Goal: Book appointment/travel/reservation

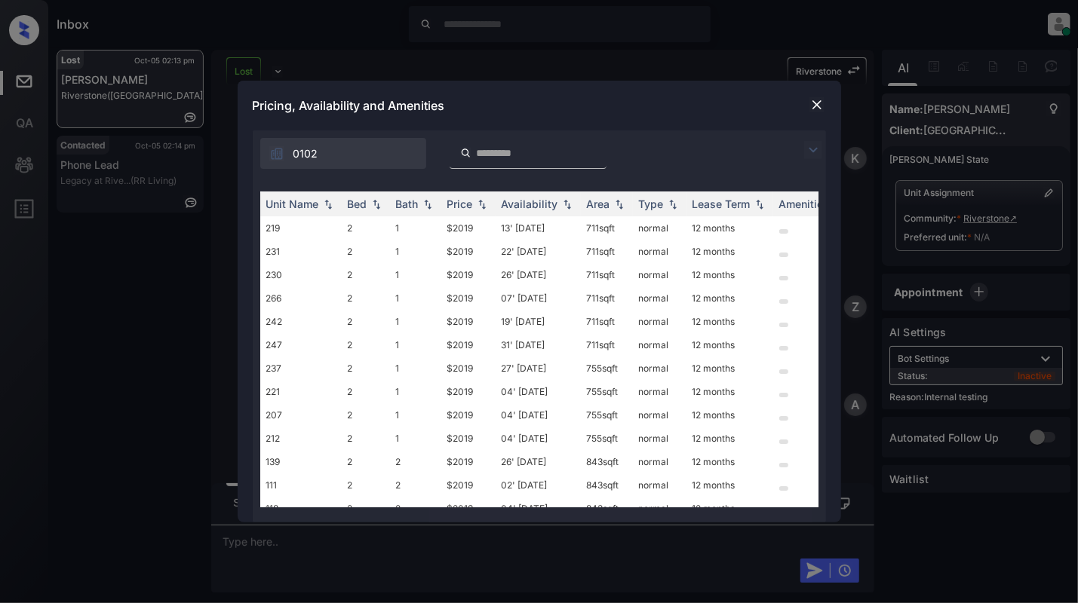
scroll to position [6611, 0]
click at [381, 199] on img at bounding box center [376, 204] width 15 height 11
click at [380, 200] on img at bounding box center [376, 203] width 15 height 11
click at [810, 100] on img at bounding box center [816, 104] width 15 height 15
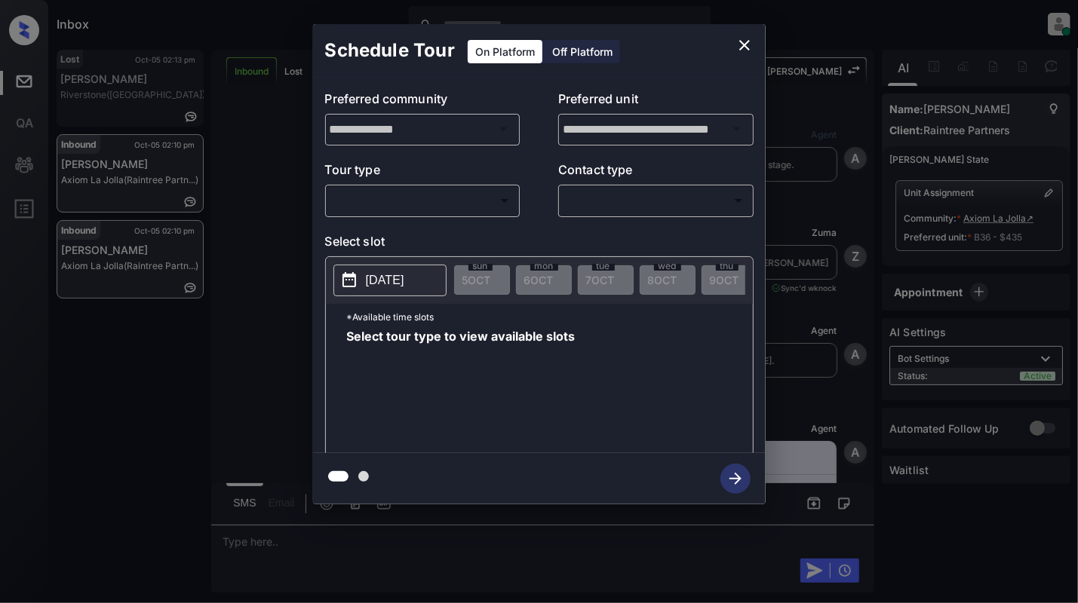
click at [371, 206] on body "Inbox Cynthia Montañez Online Set yourself offline Set yourself on break Profil…" at bounding box center [539, 301] width 1078 height 603
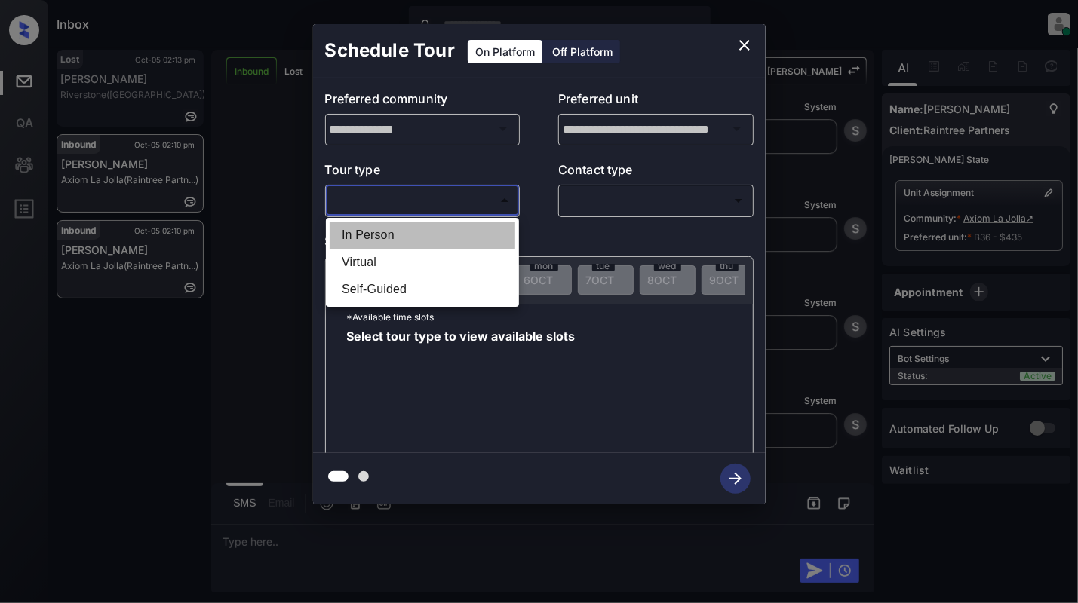
click at [393, 236] on li "In Person" at bounding box center [423, 235] width 186 height 27
type input "********"
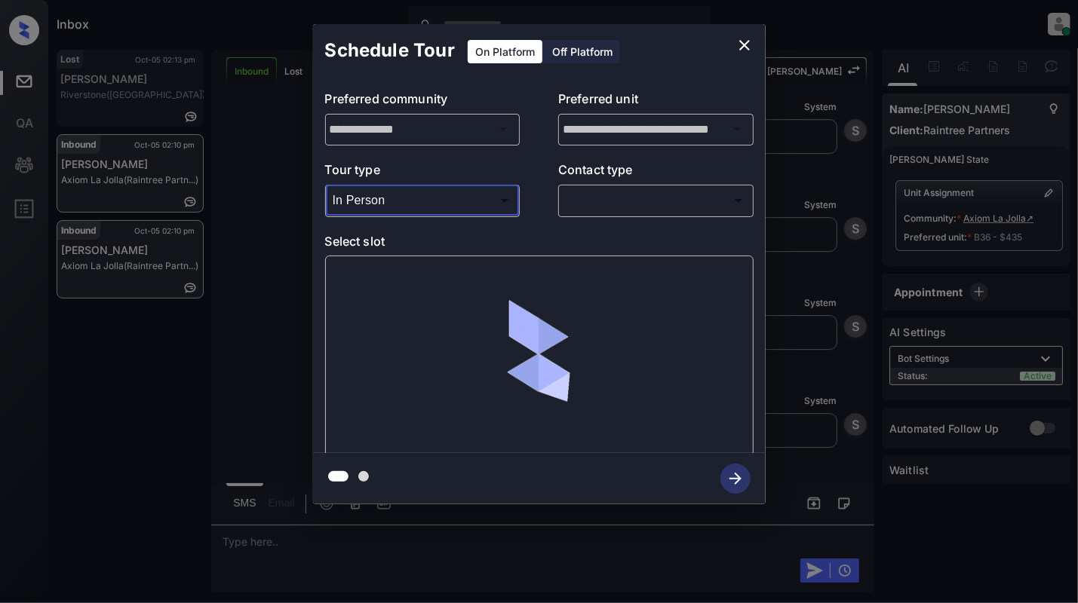
click at [741, 194] on body "Inbox Cynthia Montañez Online Set yourself offline Set yourself on break Profil…" at bounding box center [539, 301] width 1078 height 603
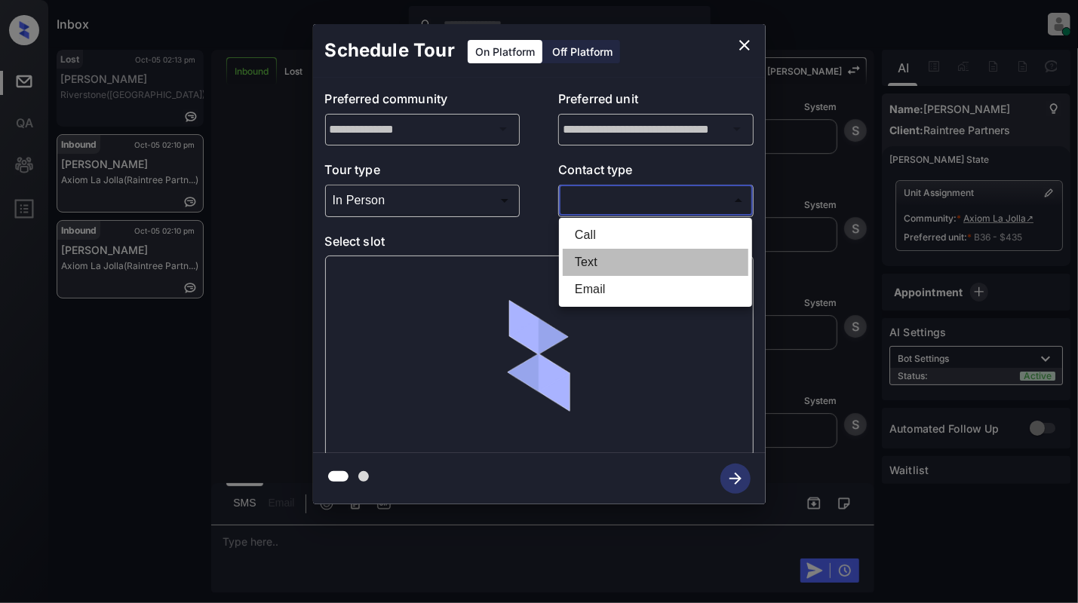
click at [601, 260] on li "Text" at bounding box center [656, 262] width 186 height 27
type input "****"
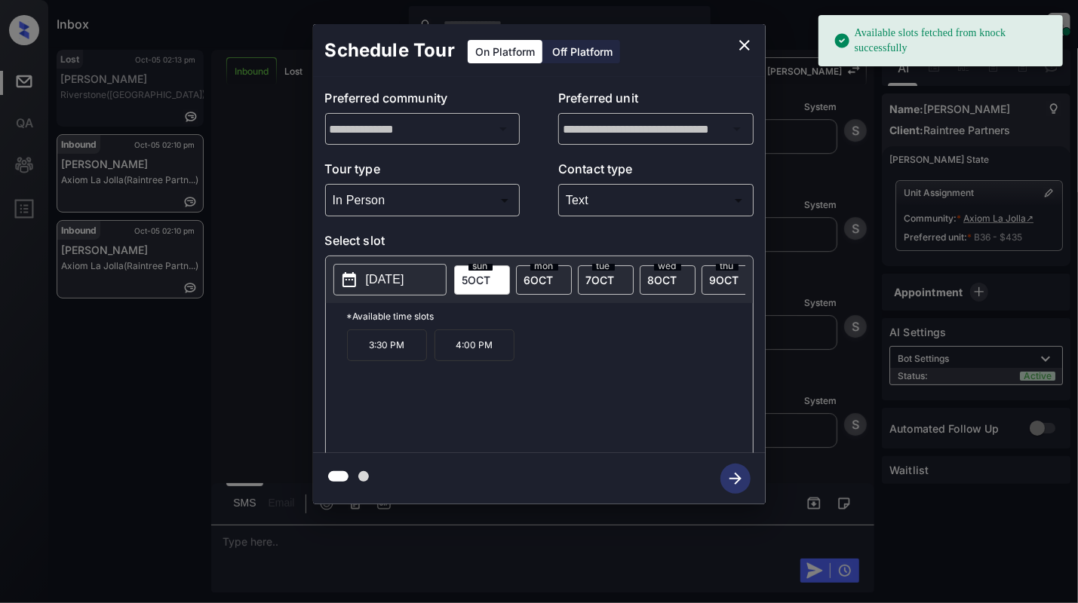
click at [359, 281] on button "2025-10-05" at bounding box center [389, 280] width 113 height 32
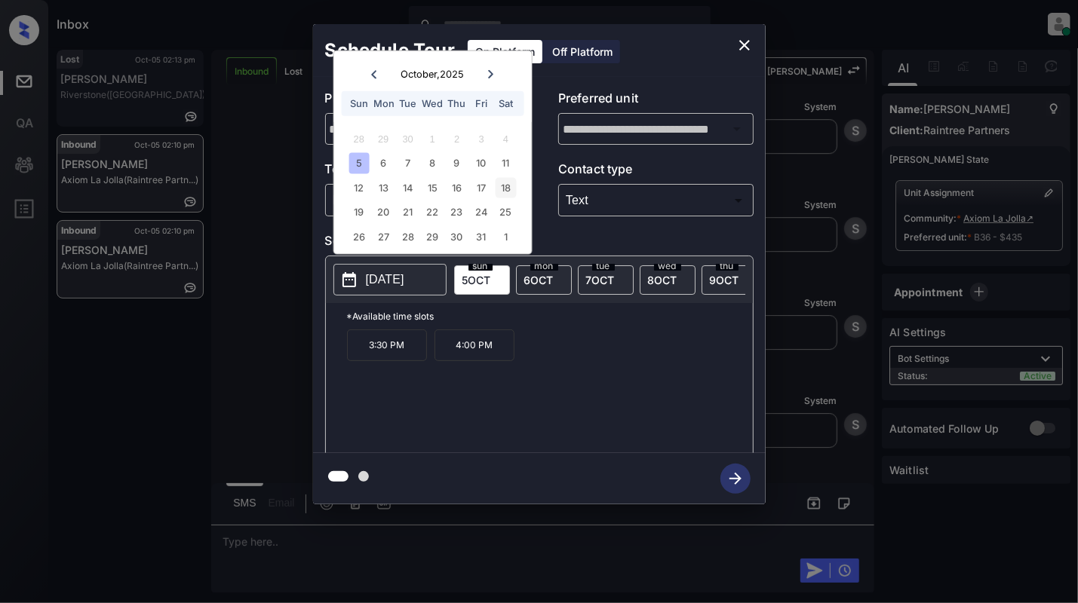
click at [502, 180] on div "18" at bounding box center [506, 187] width 20 height 20
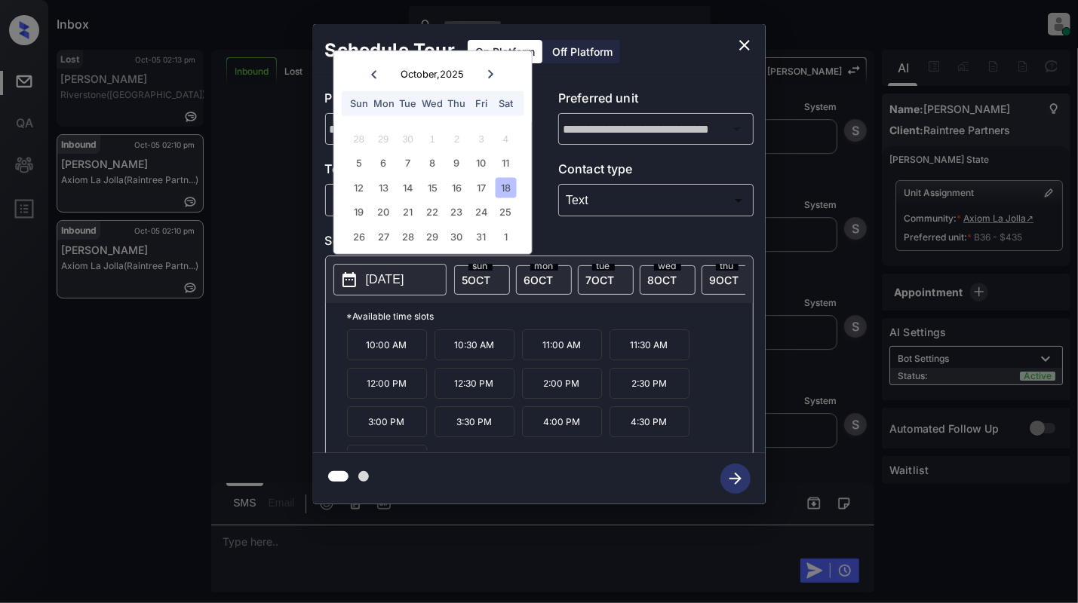
click at [748, 43] on icon "close" at bounding box center [744, 45] width 18 height 18
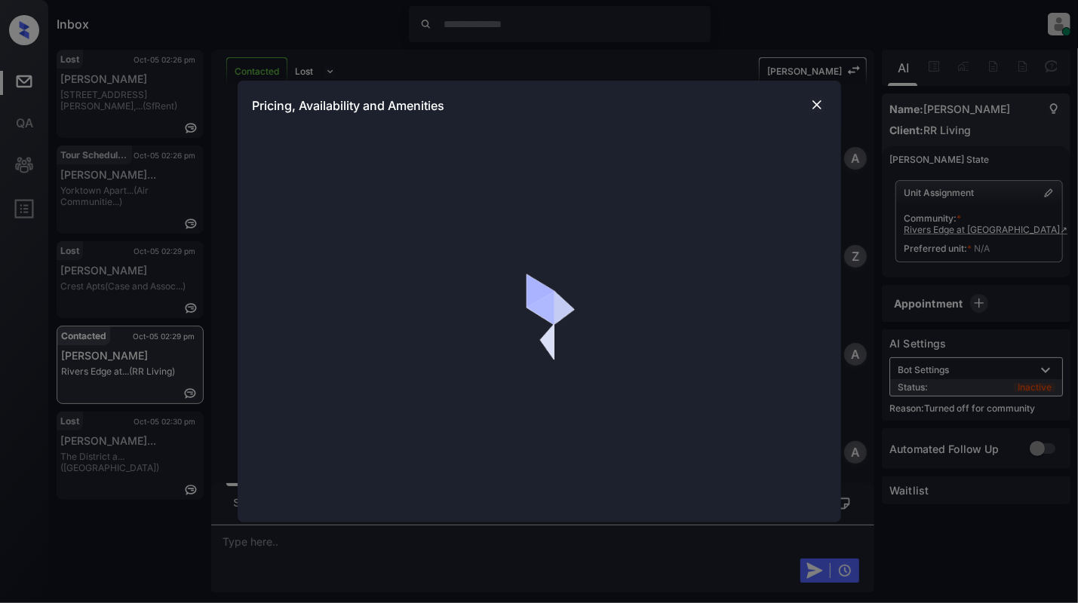
scroll to position [788, 0]
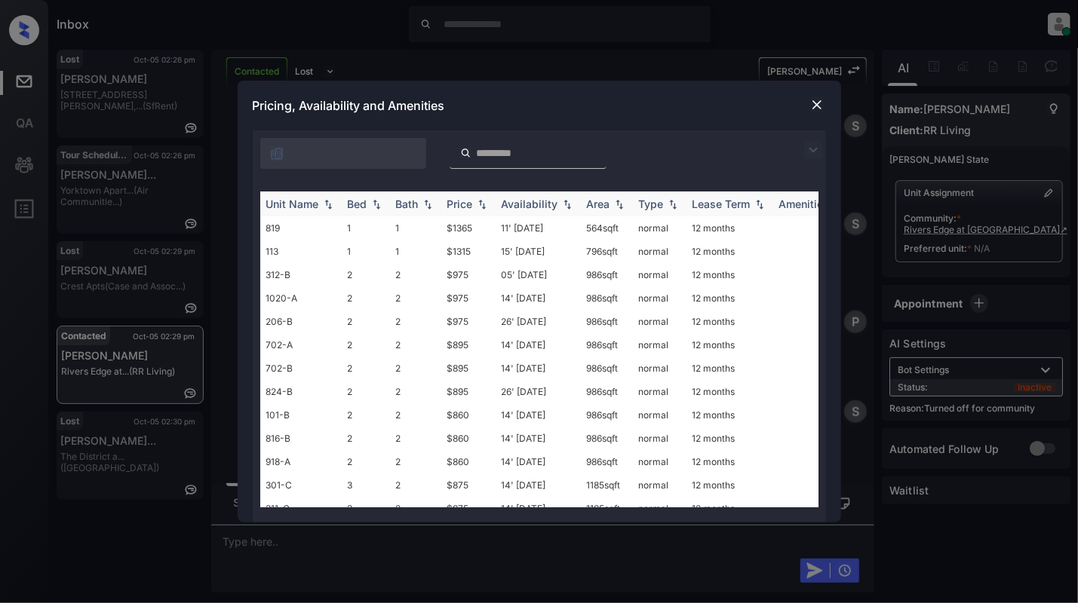
click at [377, 207] on img at bounding box center [376, 204] width 15 height 11
click at [377, 207] on img at bounding box center [376, 203] width 15 height 11
click at [368, 417] on td "2" at bounding box center [366, 415] width 48 height 23
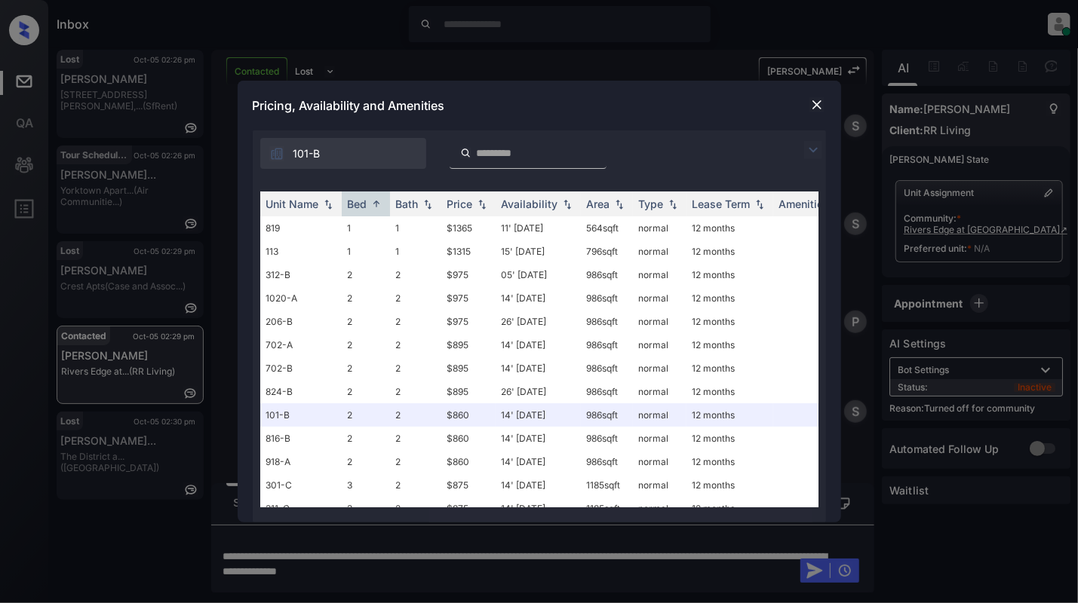
click at [815, 107] on img at bounding box center [816, 104] width 15 height 15
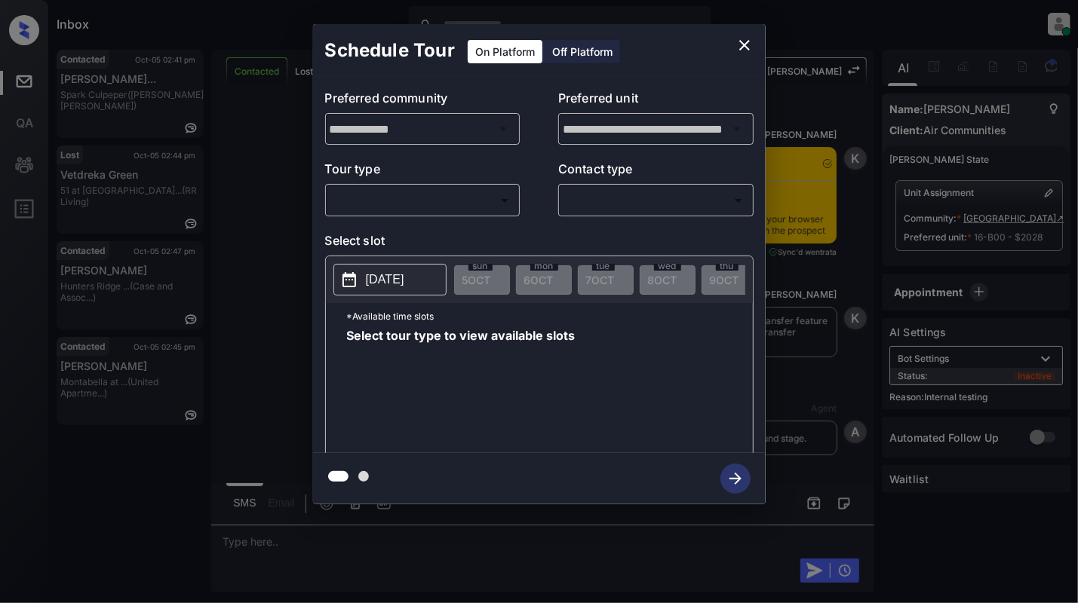
scroll to position [9668, 0]
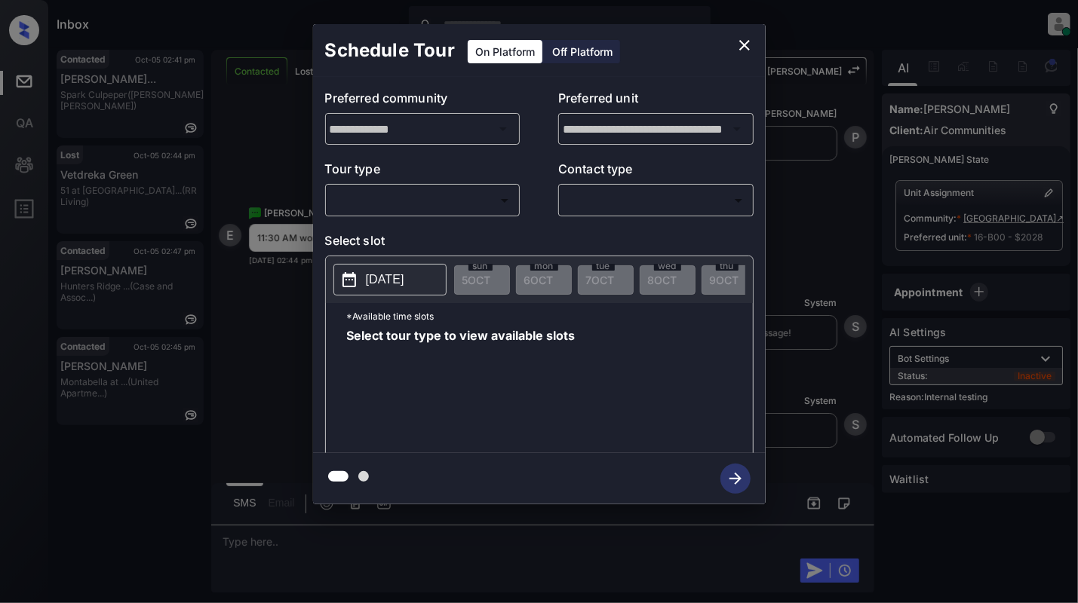
click at [418, 195] on body "Inbox [PERSON_NAME] Online Set yourself offline Set yourself on break Profile S…" at bounding box center [539, 301] width 1078 height 603
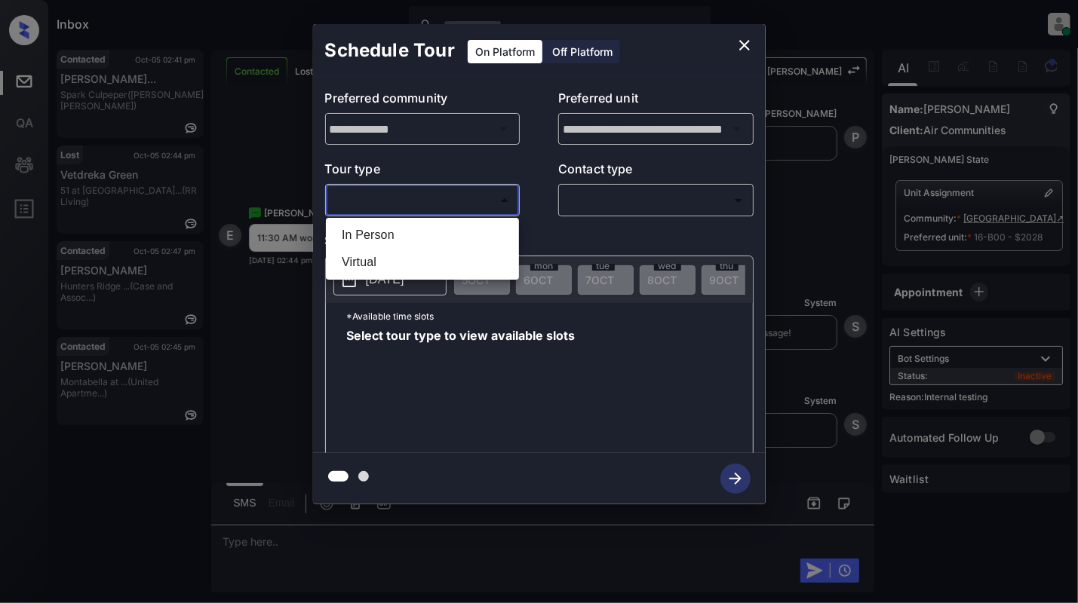
click at [402, 237] on li "In Person" at bounding box center [423, 235] width 186 height 27
type input "********"
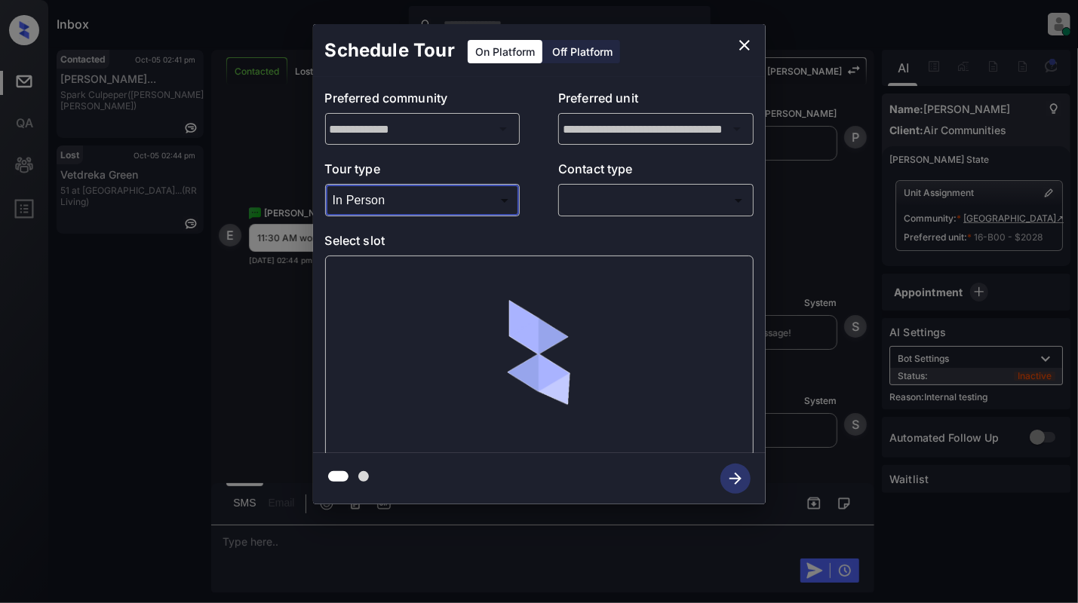
click at [634, 204] on body "Inbox Cynthia Montañez Online Set yourself offline Set yourself on break Profil…" at bounding box center [539, 301] width 1078 height 603
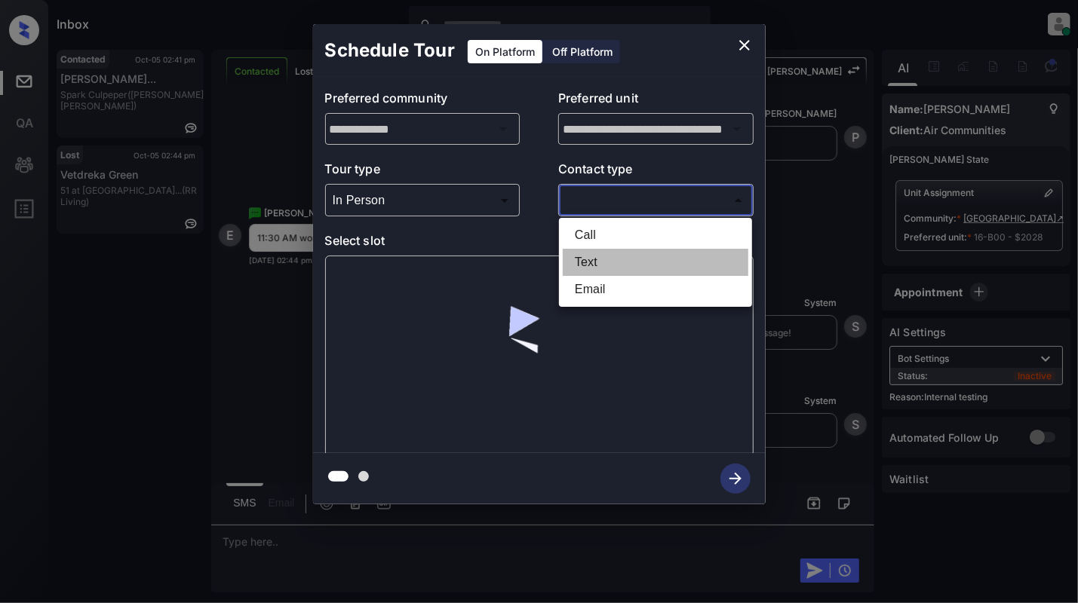
click at [616, 269] on li "Text" at bounding box center [656, 262] width 186 height 27
type input "****"
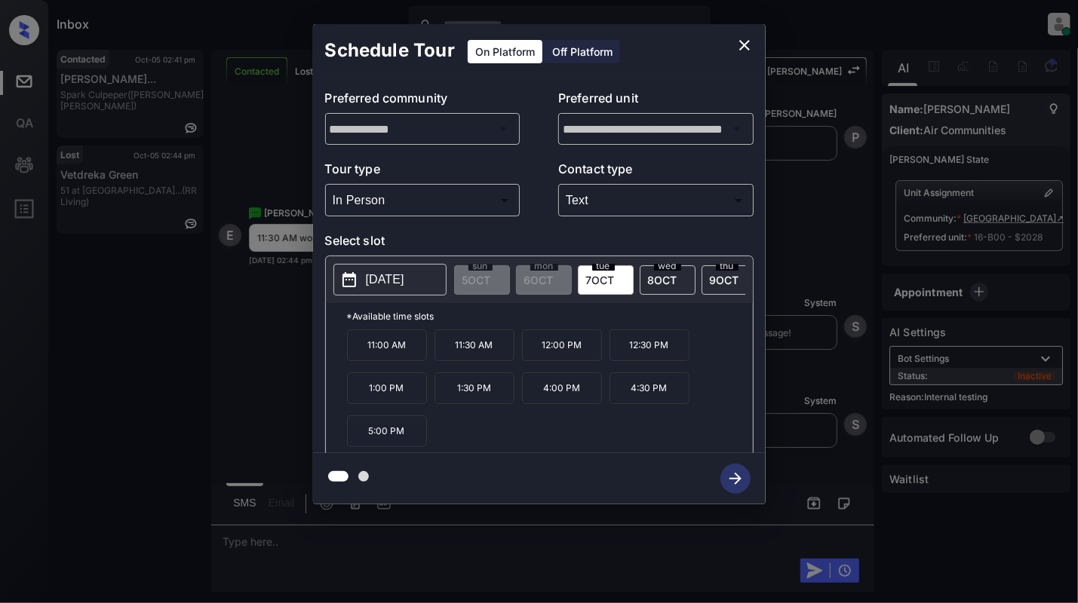
click at [484, 361] on p "11:30 AM" at bounding box center [474, 346] width 80 height 32
click at [739, 474] on icon "button" at bounding box center [735, 479] width 30 height 30
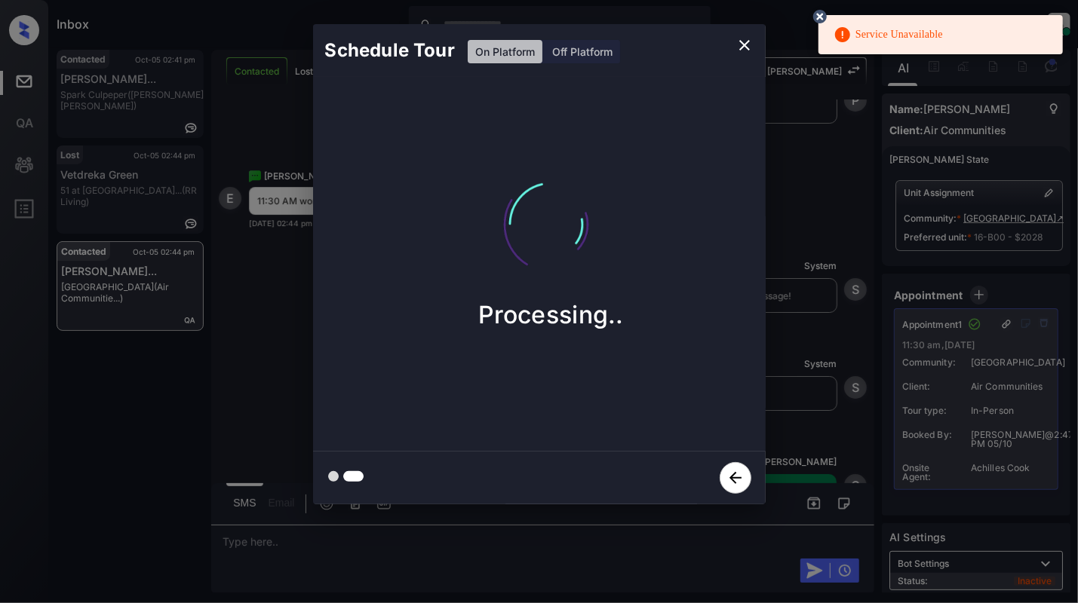
click at [821, 15] on icon at bounding box center [820, 17] width 14 height 14
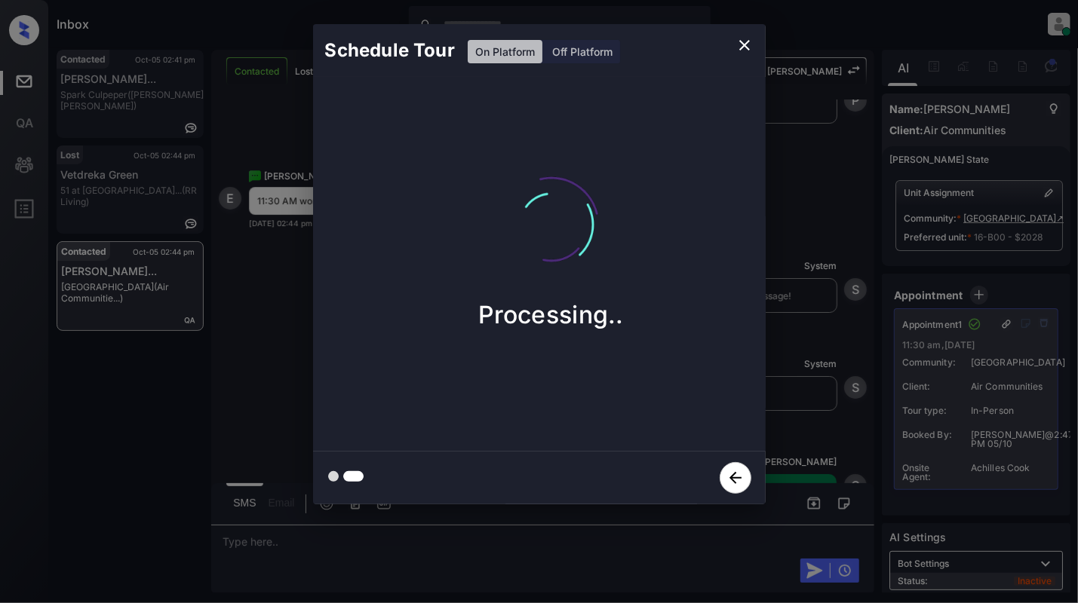
click at [742, 42] on icon "close" at bounding box center [744, 45] width 11 height 11
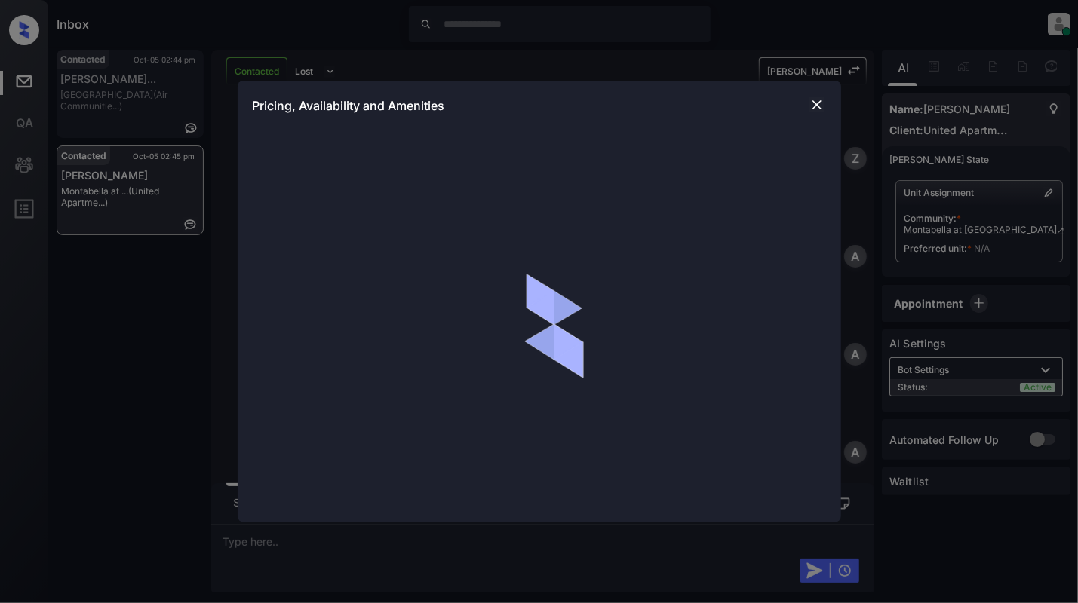
scroll to position [421, 0]
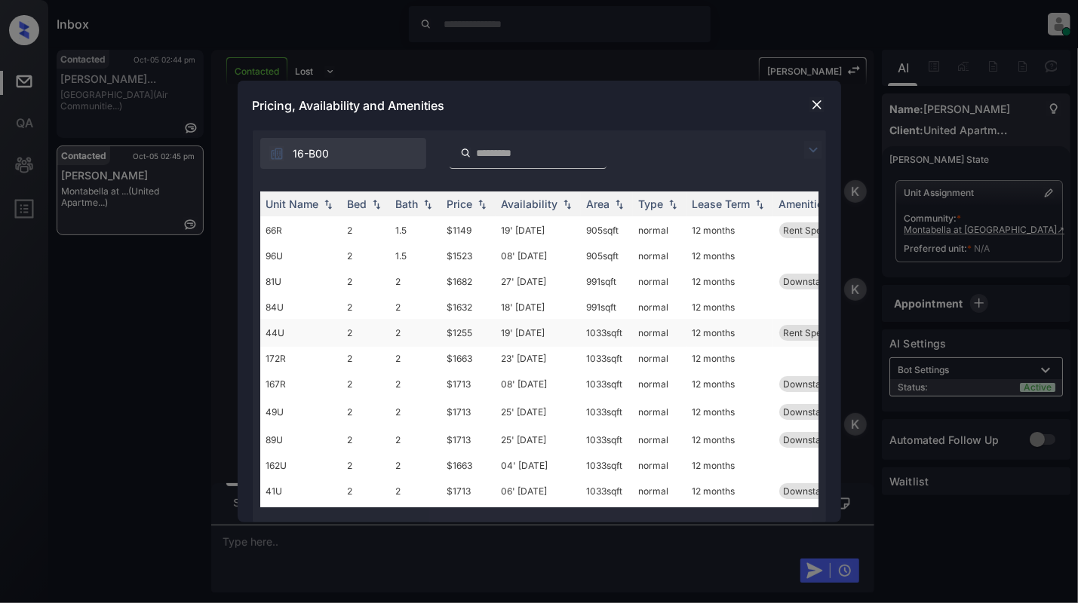
click at [358, 335] on td "2" at bounding box center [366, 333] width 48 height 28
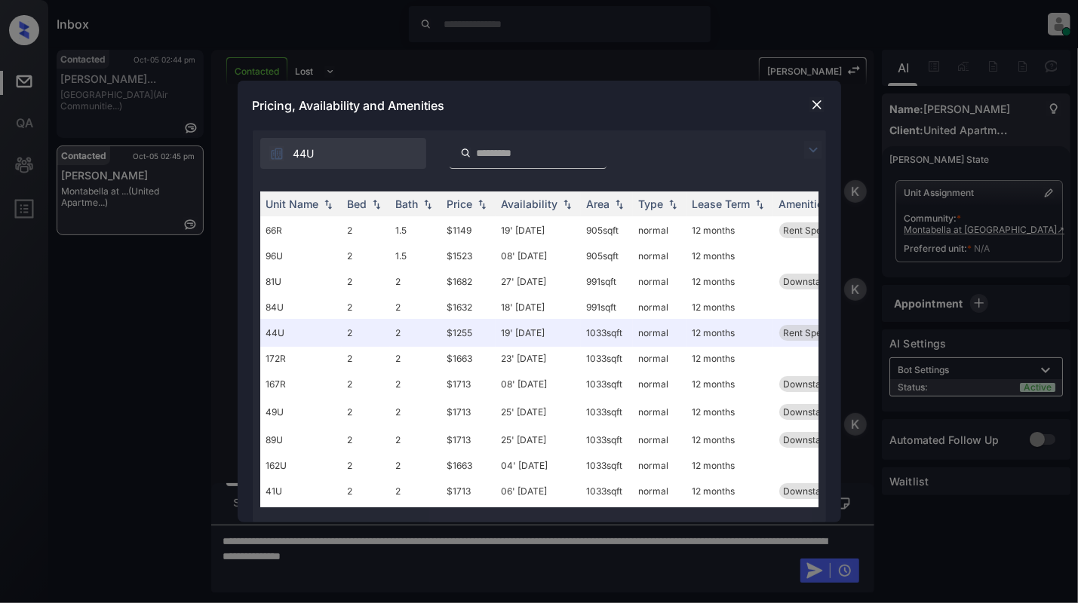
click at [818, 103] on img at bounding box center [816, 104] width 15 height 15
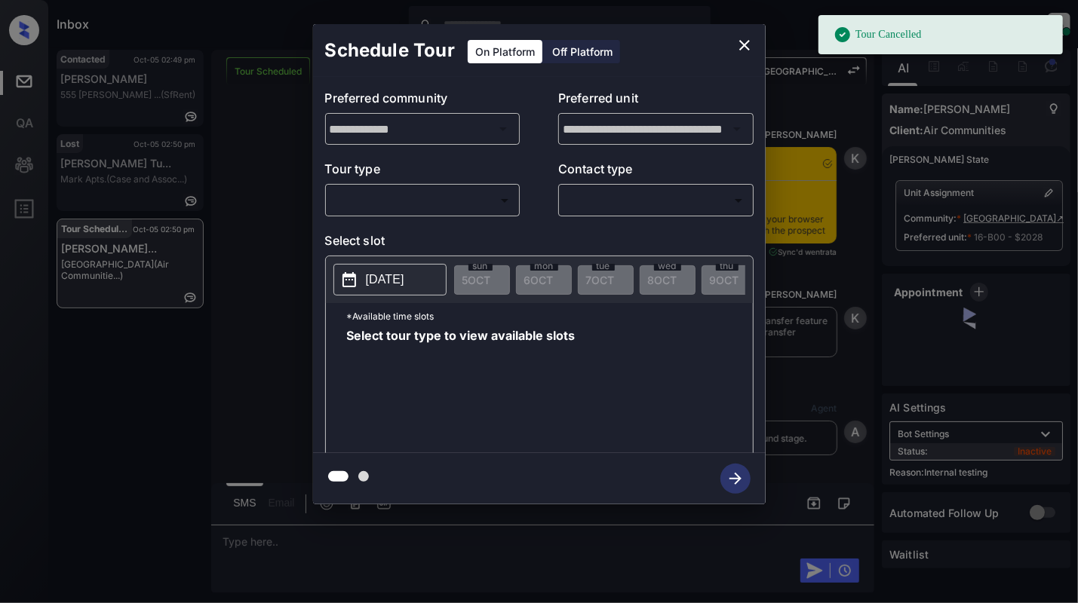
scroll to position [9259, 0]
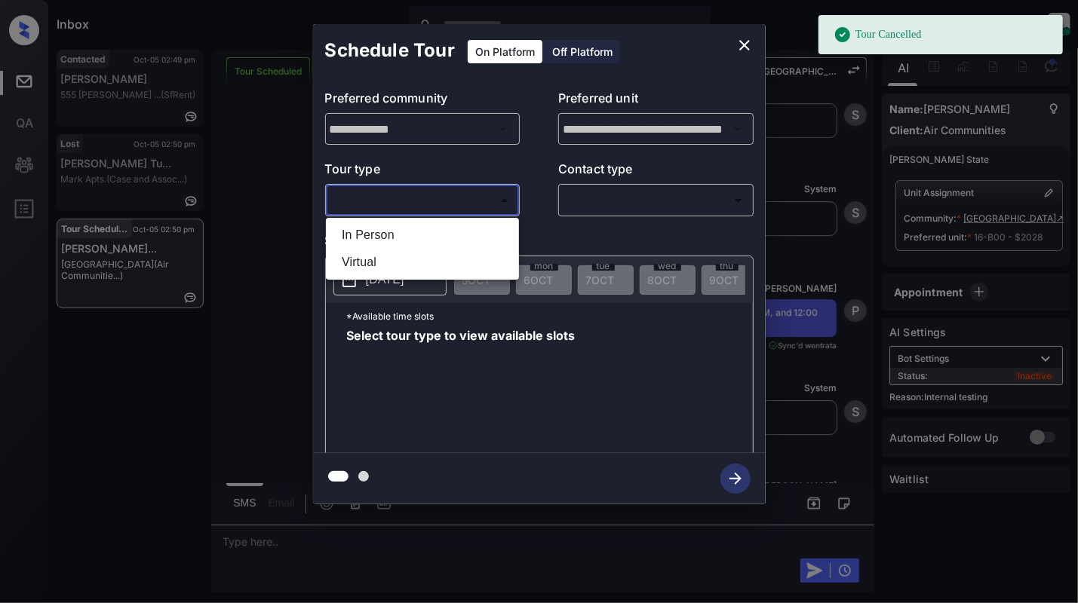
click at [415, 205] on body "Tour Cancelled Inbox Cynthia Montañez Online Set yourself offline Set yourself …" at bounding box center [539, 301] width 1078 height 603
click at [393, 234] on li "In Person" at bounding box center [423, 235] width 186 height 27
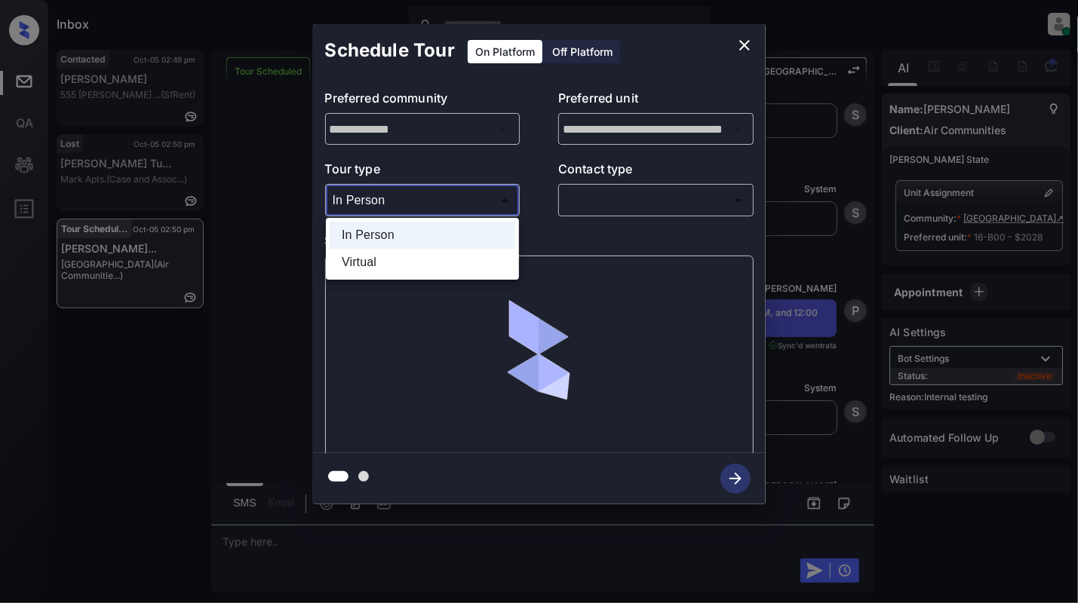
drag, startPoint x: 419, startPoint y: 202, endPoint x: 374, endPoint y: 267, distance: 79.1
click at [418, 206] on body "Tour Cancelled Inbox Cynthia Montañez Online Set yourself offline Set yourself …" at bounding box center [539, 301] width 1078 height 603
click at [373, 269] on li "Virtual" at bounding box center [423, 262] width 186 height 27
type input "*******"
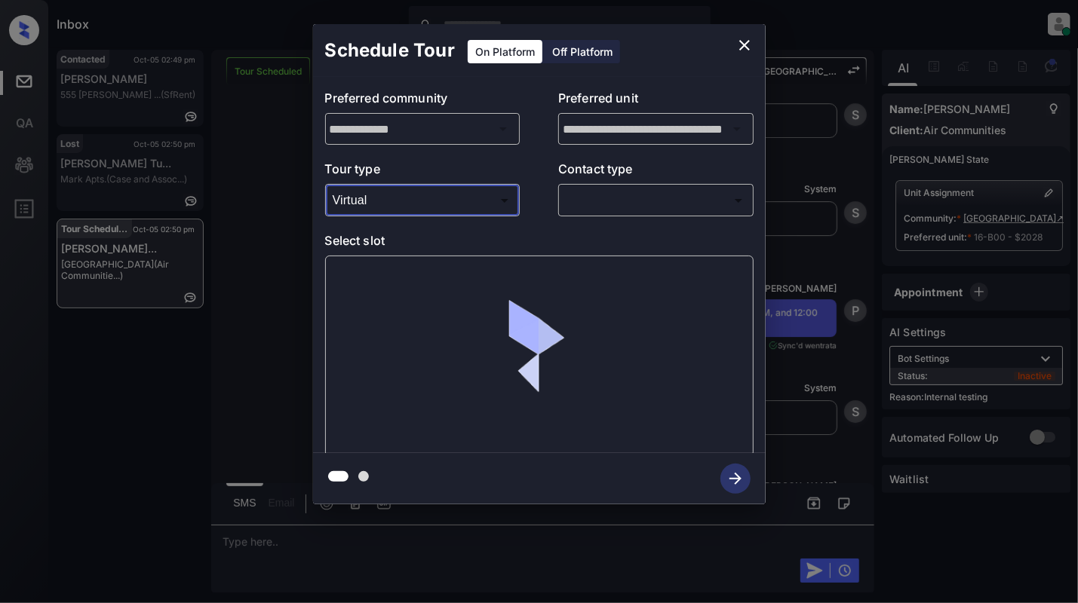
click at [626, 201] on body "Inbox Cynthia Montañez Online Set yourself offline Set yourself on break Profil…" at bounding box center [539, 301] width 1078 height 603
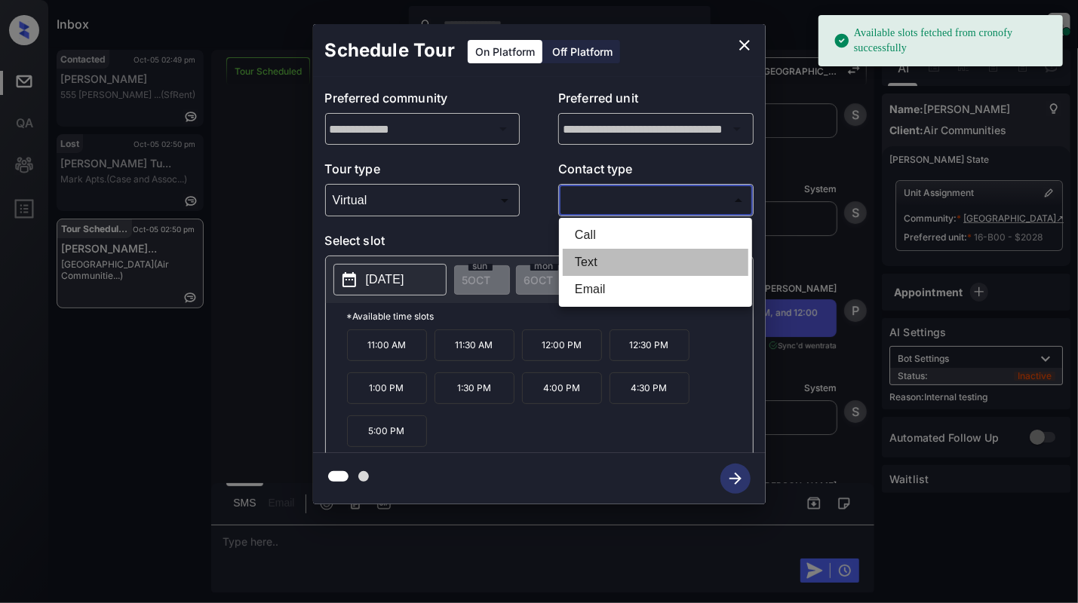
click at [582, 266] on li "Text" at bounding box center [656, 262] width 186 height 27
type input "****"
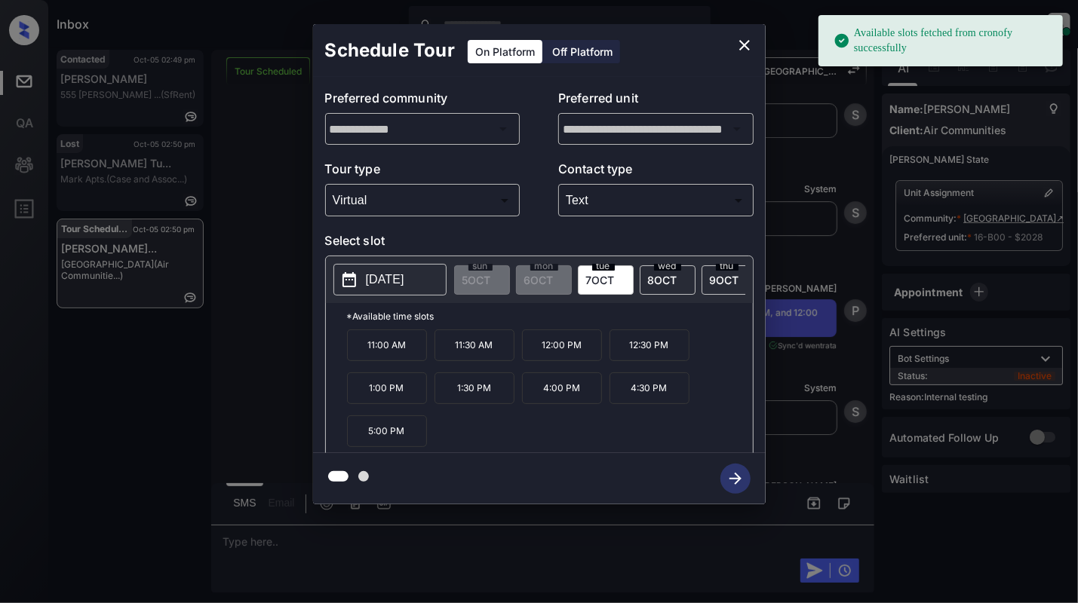
click at [471, 361] on p "11:30 AM" at bounding box center [474, 346] width 80 height 32
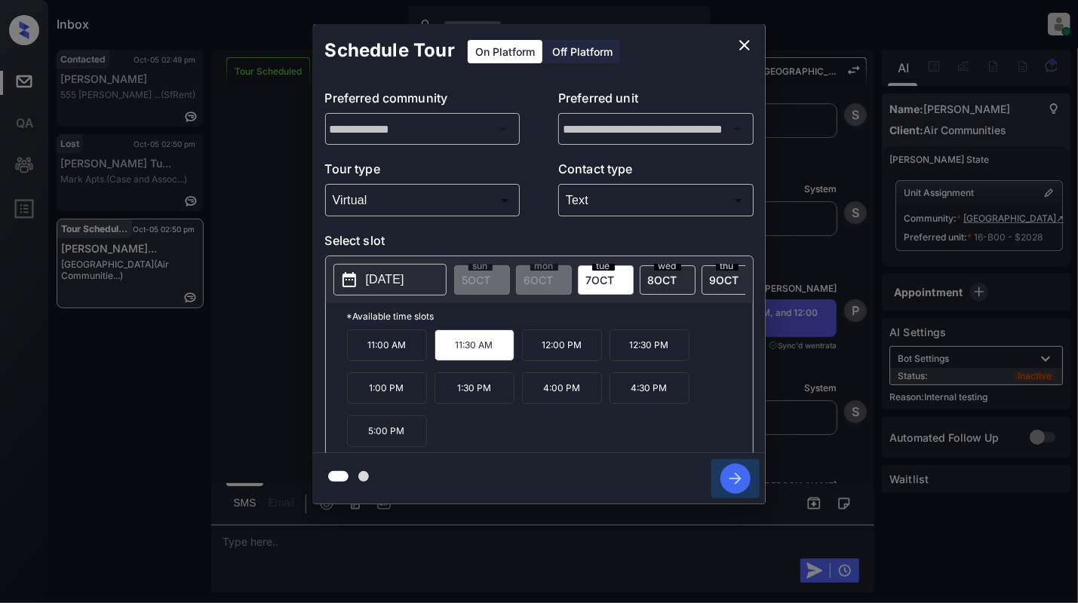
click at [732, 483] on icon "button" at bounding box center [735, 479] width 30 height 30
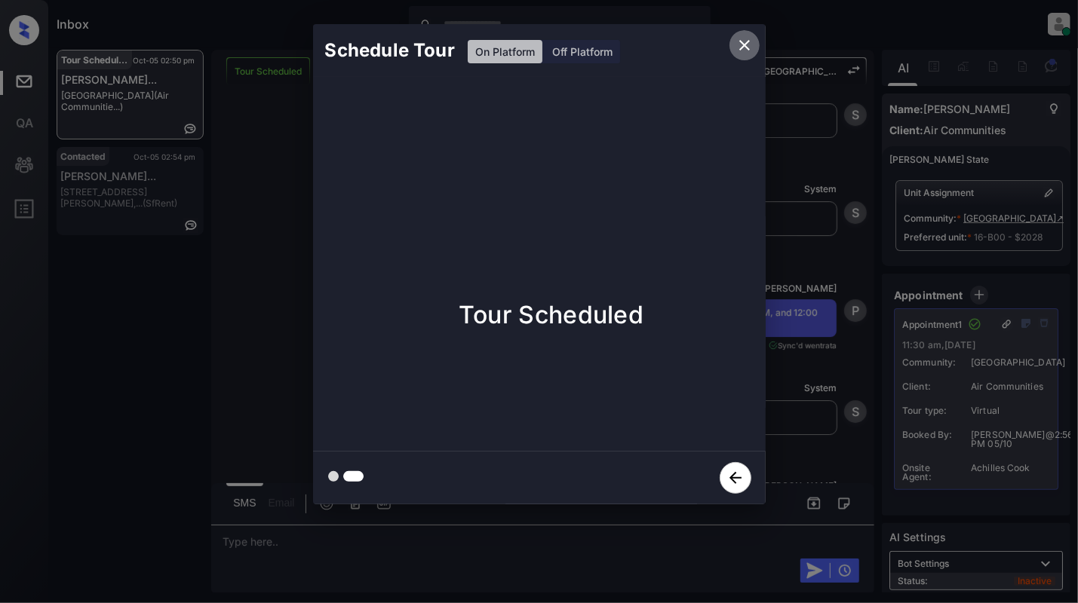
click at [742, 45] on icon "close" at bounding box center [744, 45] width 18 height 18
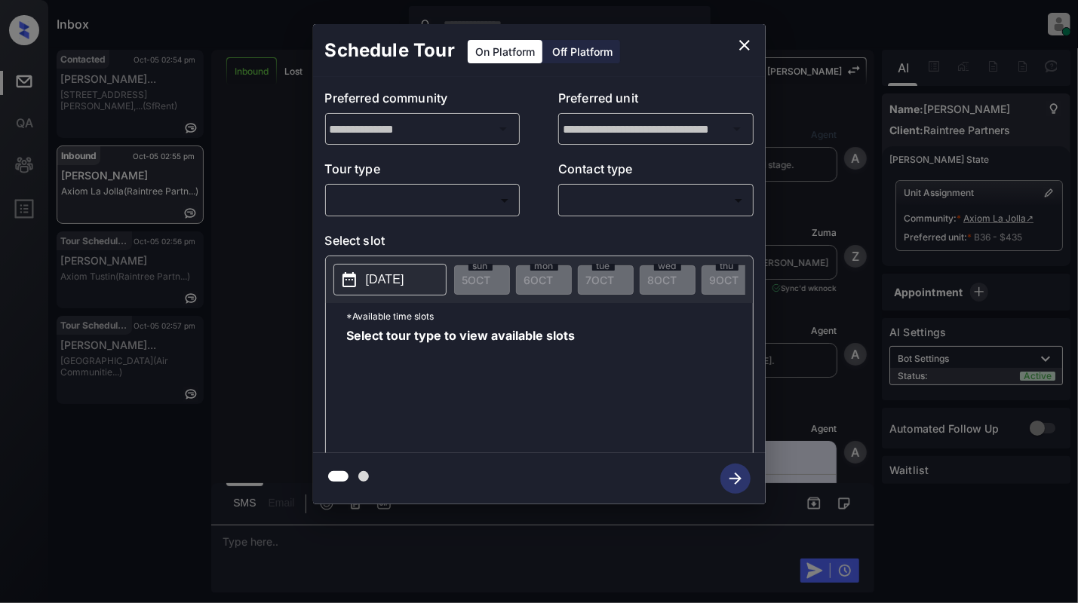
scroll to position [3050, 0]
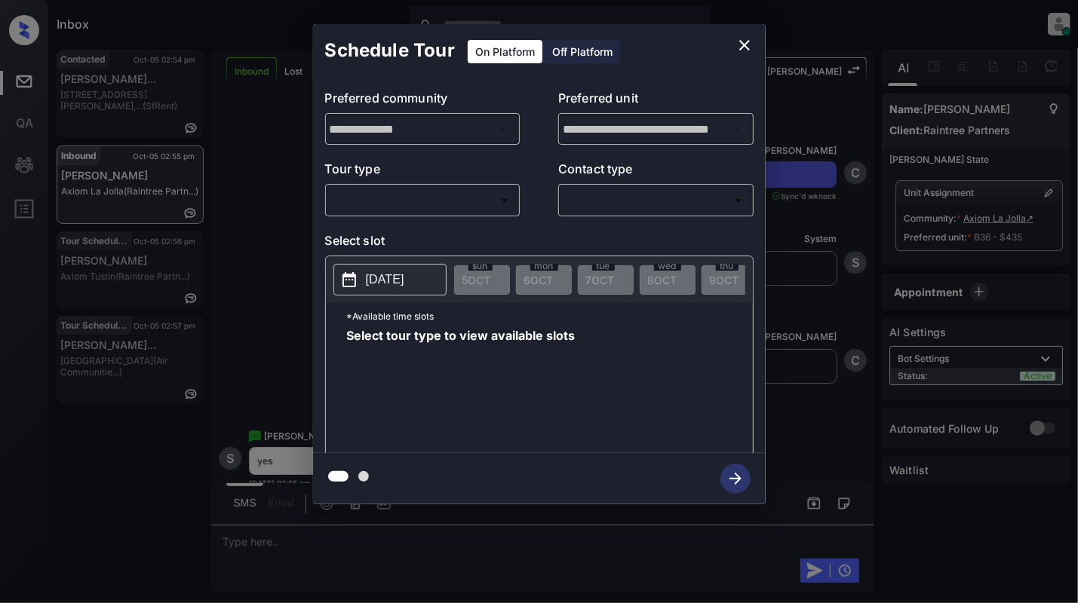
click at [367, 203] on body "Inbox Cynthia Montañez Online Set yourself offline Set yourself on break Profil…" at bounding box center [539, 301] width 1078 height 603
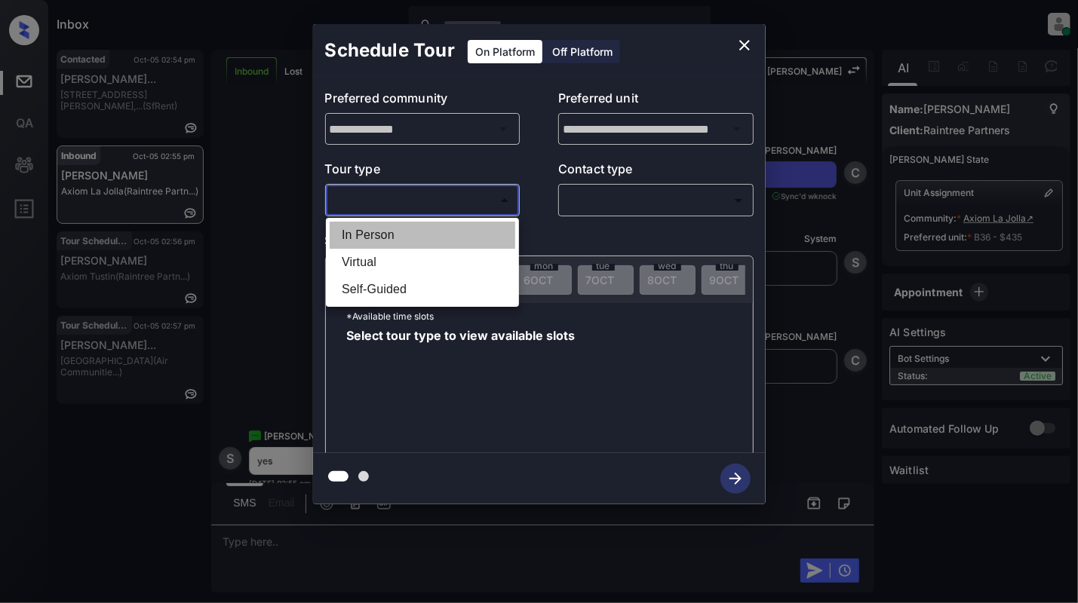
click at [369, 230] on li "In Person" at bounding box center [423, 235] width 186 height 27
type input "********"
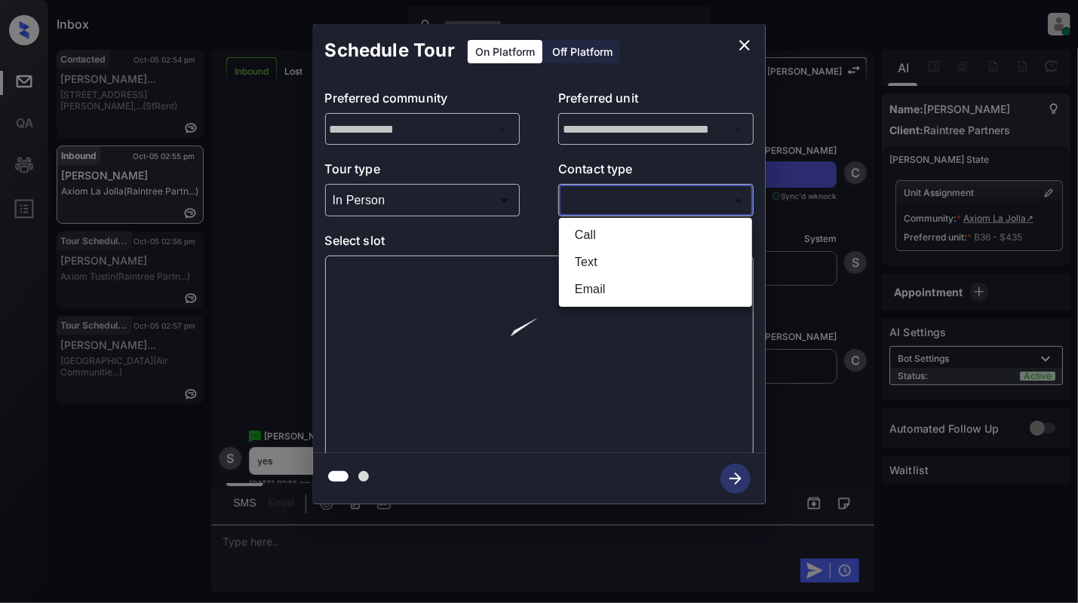
click at [704, 197] on body "Inbox Cynthia Montañez Online Set yourself offline Set yourself on break Profil…" at bounding box center [539, 301] width 1078 height 603
click at [631, 256] on li "Text" at bounding box center [656, 262] width 186 height 27
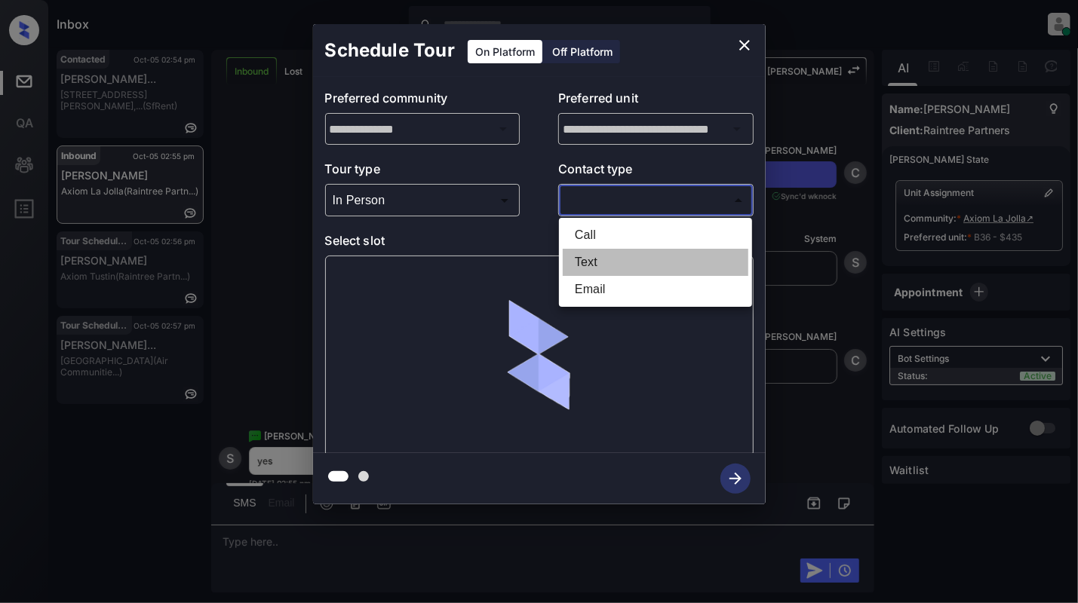
type input "****"
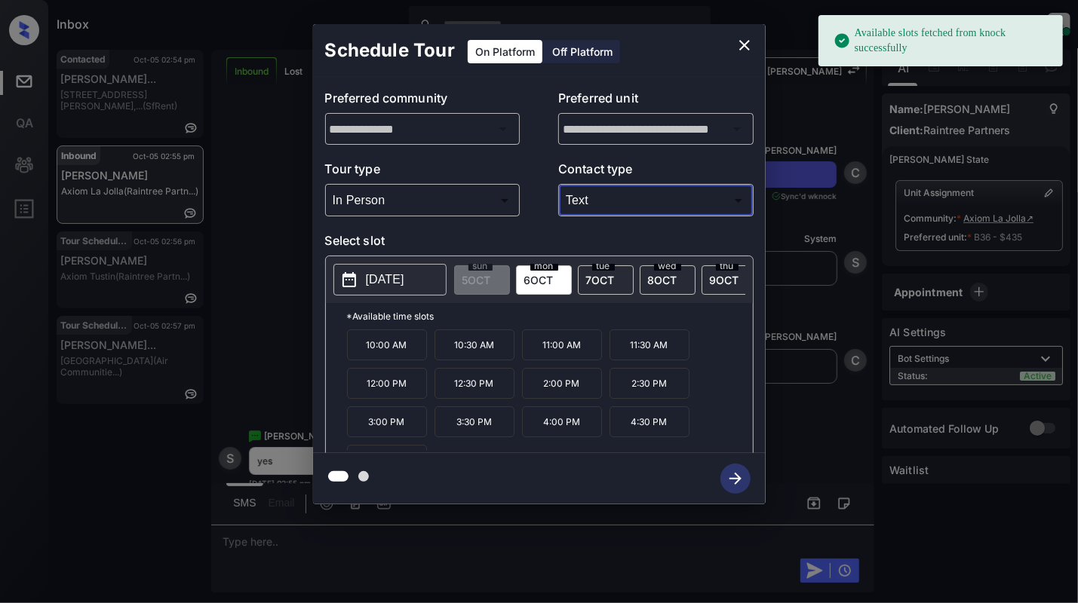
click at [365, 275] on button "2025-10-06" at bounding box center [389, 280] width 113 height 32
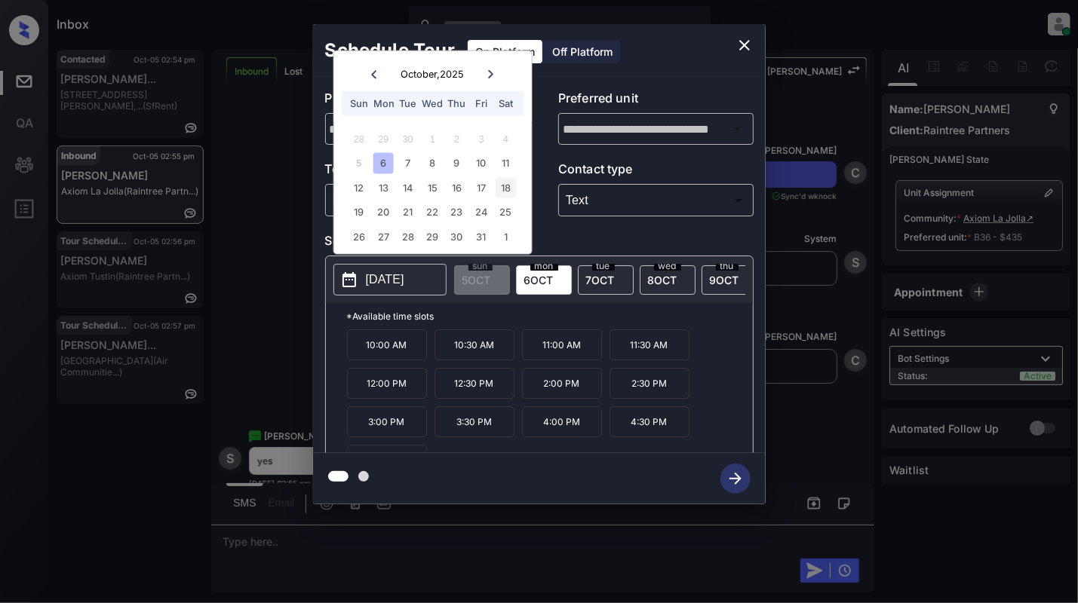
click at [504, 180] on div "18" at bounding box center [506, 187] width 20 height 20
click at [552, 399] on p "2:00 PM" at bounding box center [562, 383] width 80 height 31
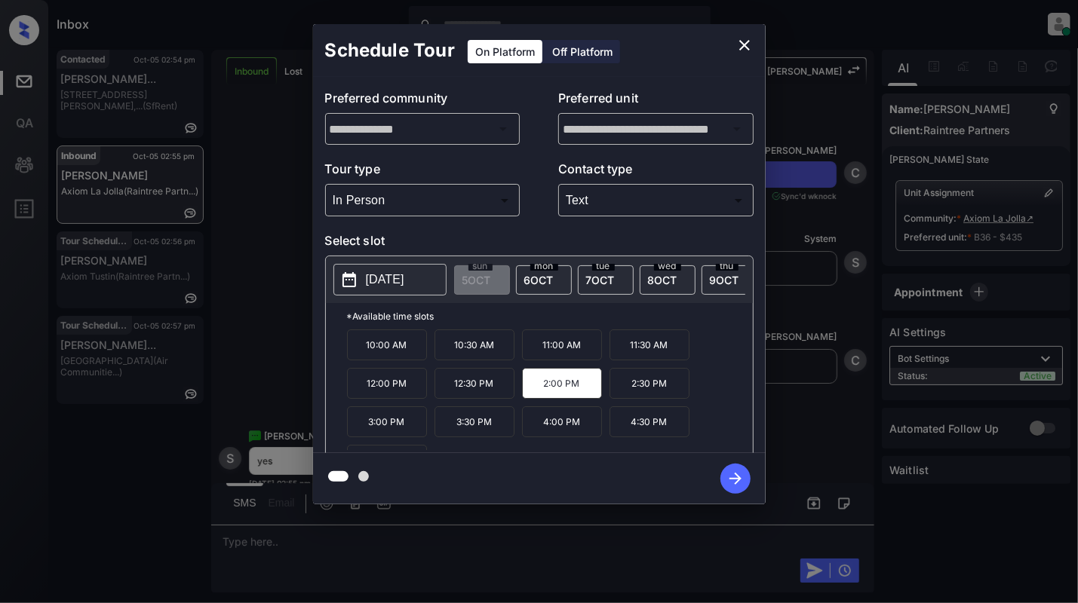
click at [736, 477] on icon "button" at bounding box center [735, 479] width 30 height 30
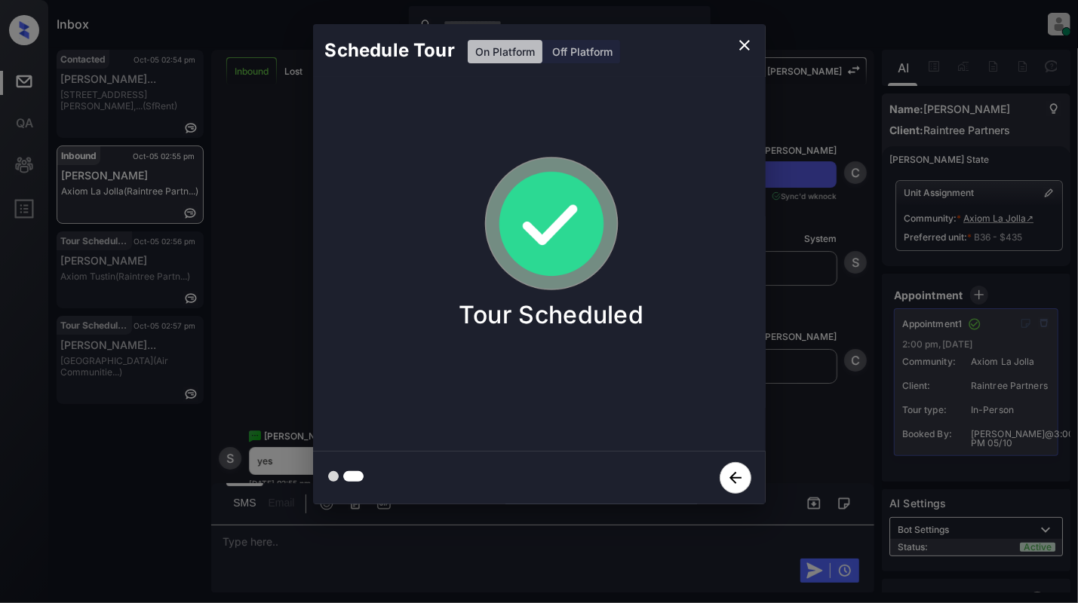
click at [740, 44] on icon "close" at bounding box center [744, 45] width 18 height 18
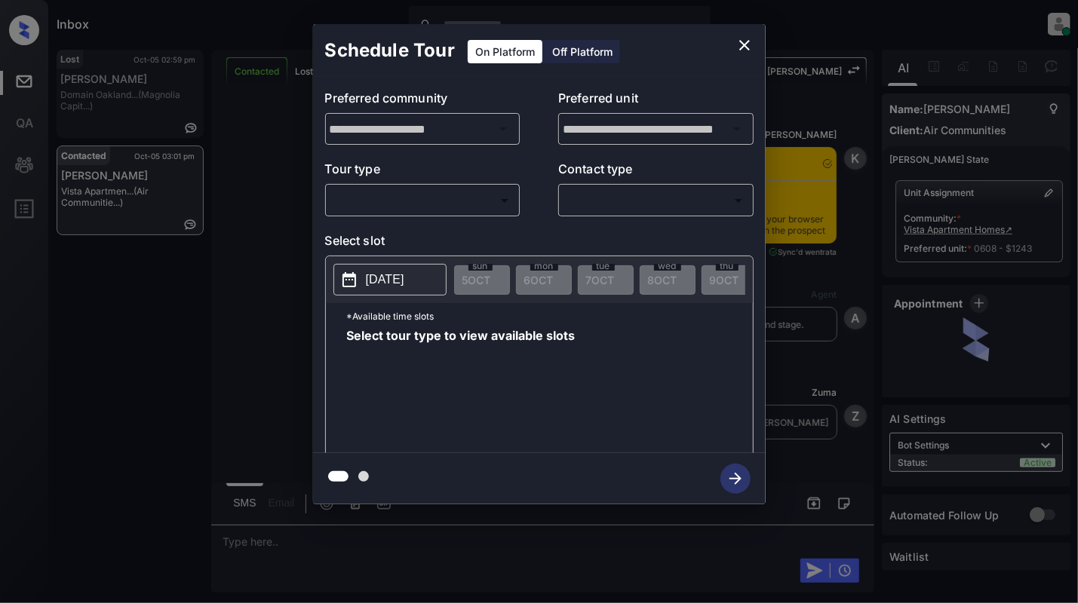
scroll to position [4294, 0]
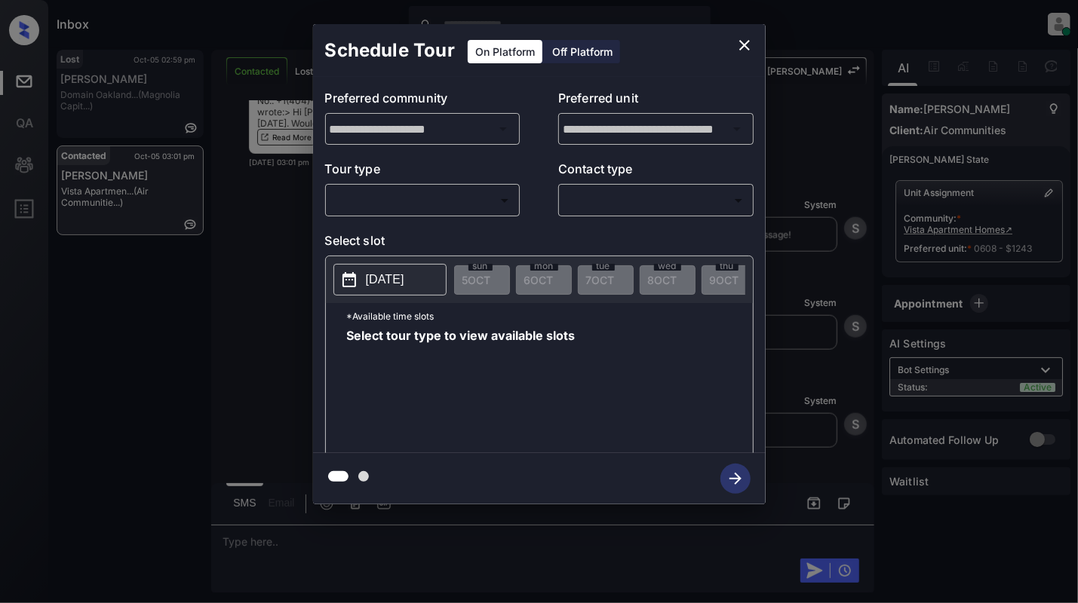
click at [381, 202] on body "Inbox [PERSON_NAME] Online Set yourself offline Set yourself on break Profile S…" at bounding box center [539, 301] width 1078 height 603
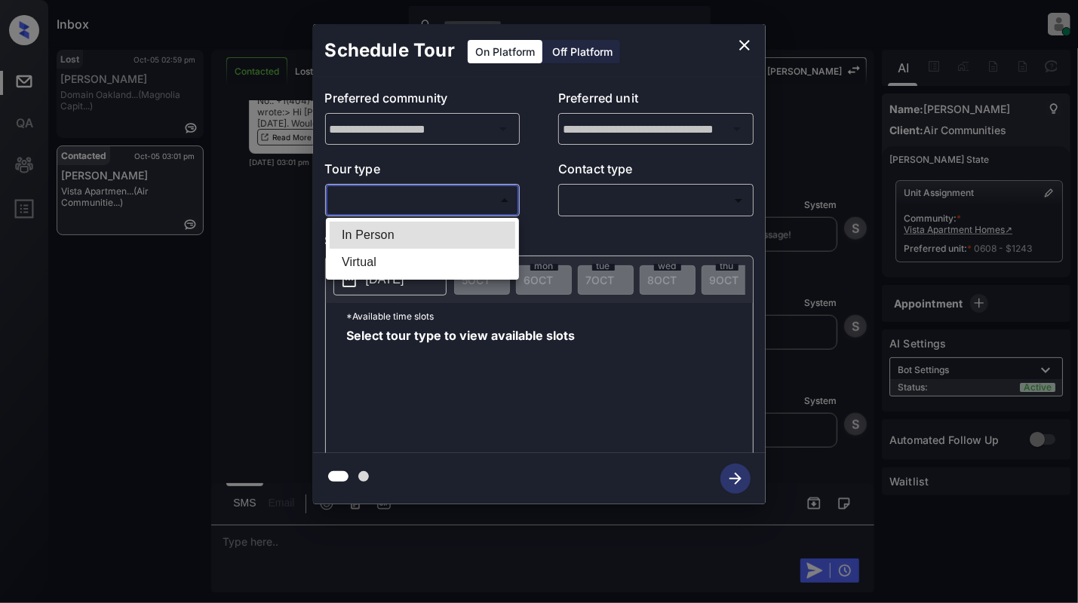
click at [381, 255] on li "Virtual" at bounding box center [423, 262] width 186 height 27
type input "*******"
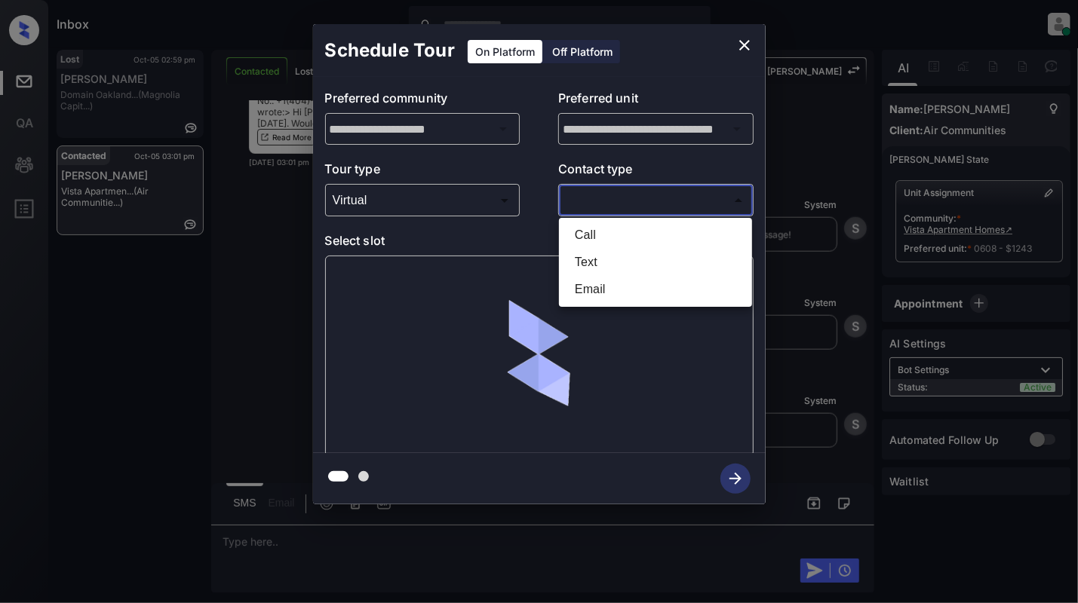
click at [646, 203] on body "Inbox Cynthia Montañez Online Set yourself offline Set yourself on break Profil…" at bounding box center [539, 301] width 1078 height 603
click at [606, 269] on li "Text" at bounding box center [656, 262] width 186 height 27
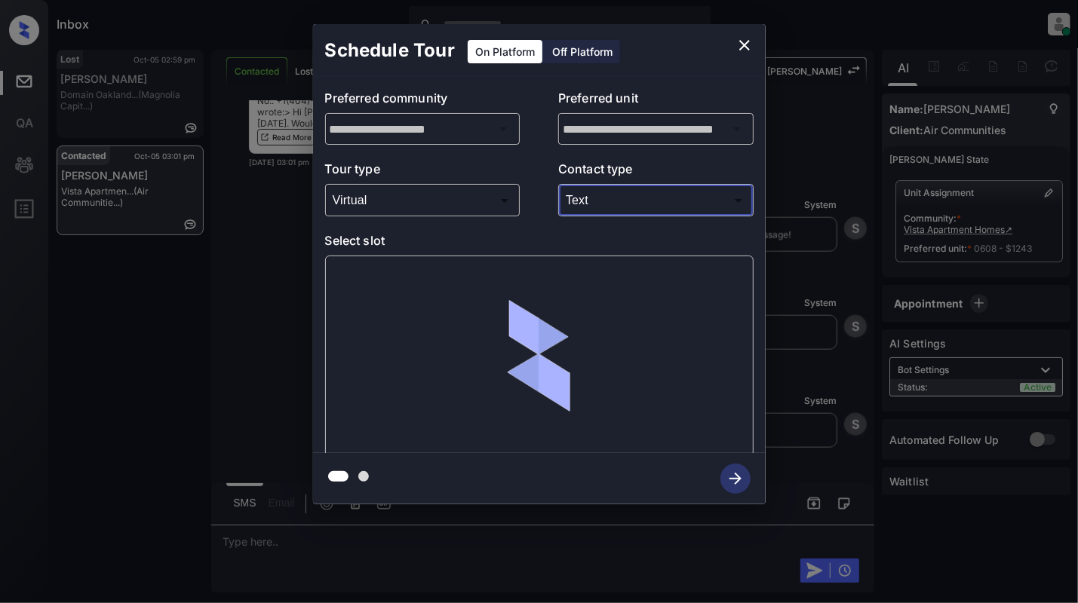
click at [671, 204] on body "Inbox Cynthia Montañez Online Set yourself offline Set yourself on break Profil…" at bounding box center [539, 301] width 1078 height 603
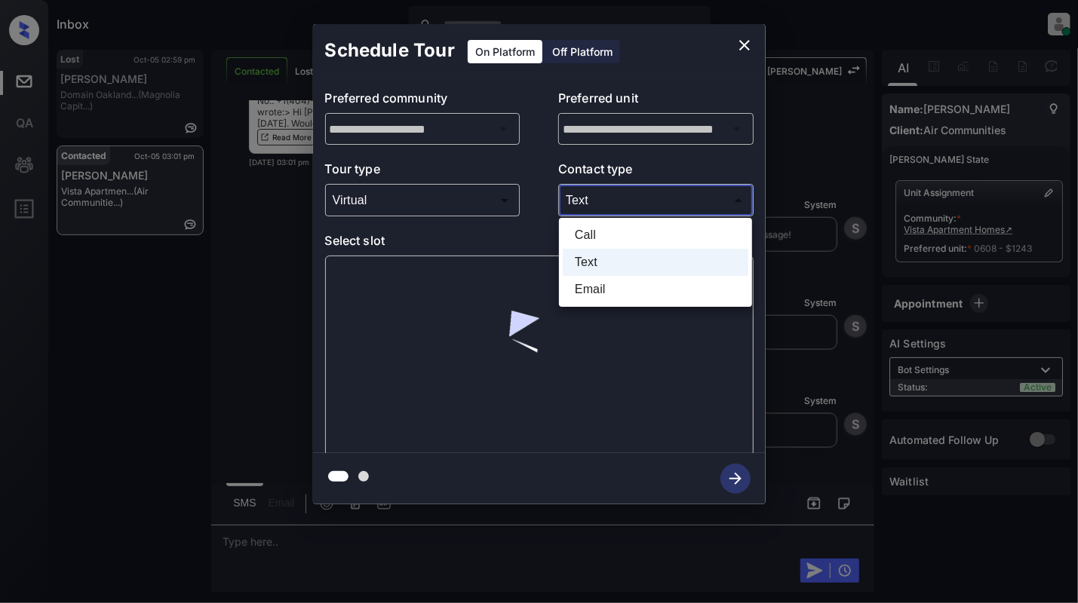
click at [572, 287] on li "Email" at bounding box center [656, 289] width 186 height 27
type input "*****"
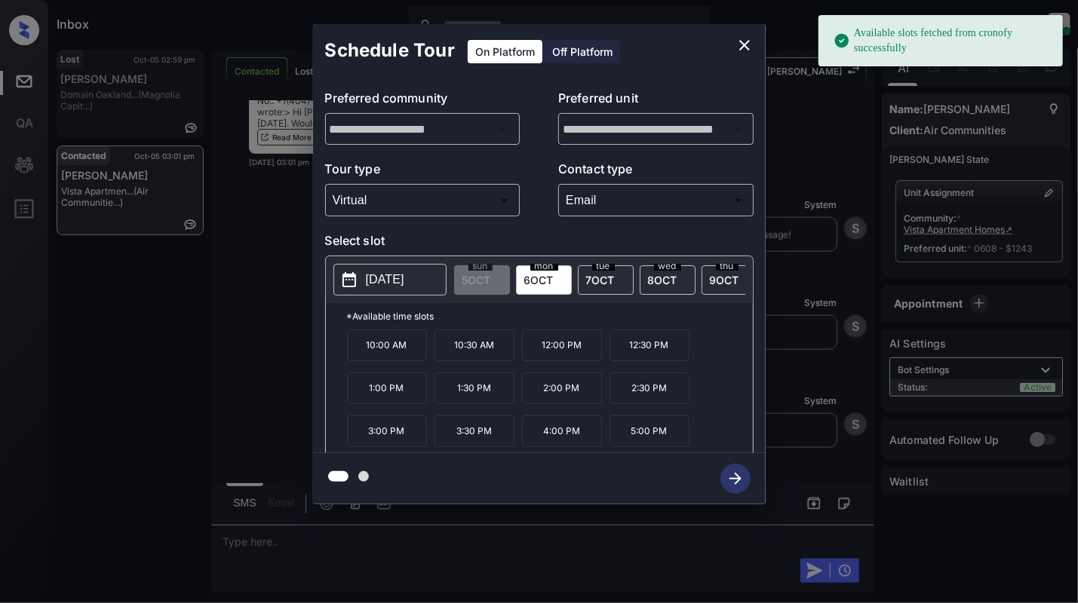
click at [471, 361] on p "10:30 AM" at bounding box center [474, 346] width 80 height 32
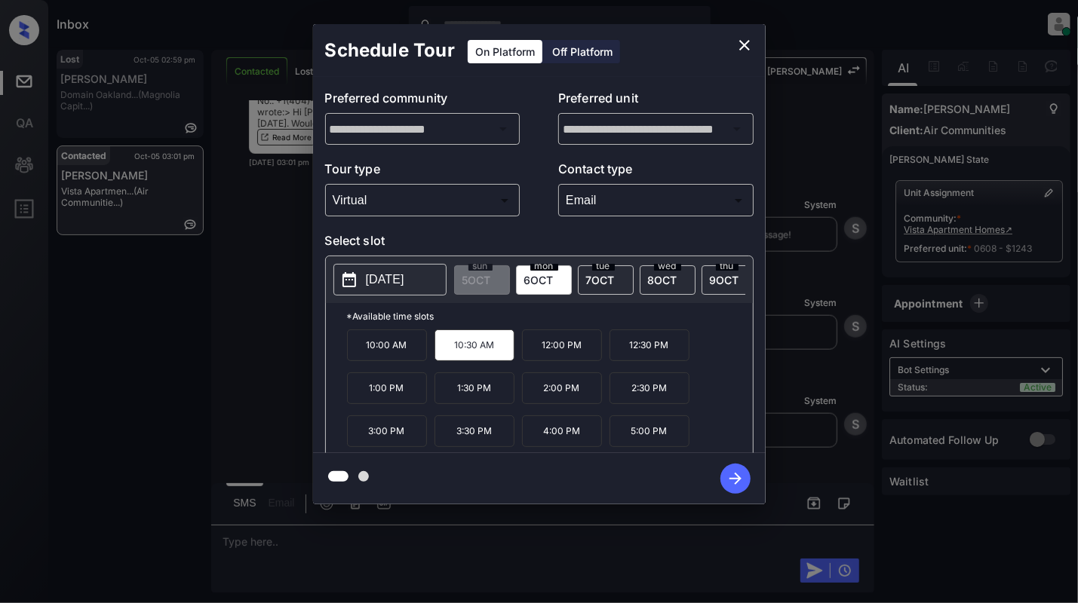
click at [727, 471] on icon "button" at bounding box center [735, 479] width 30 height 30
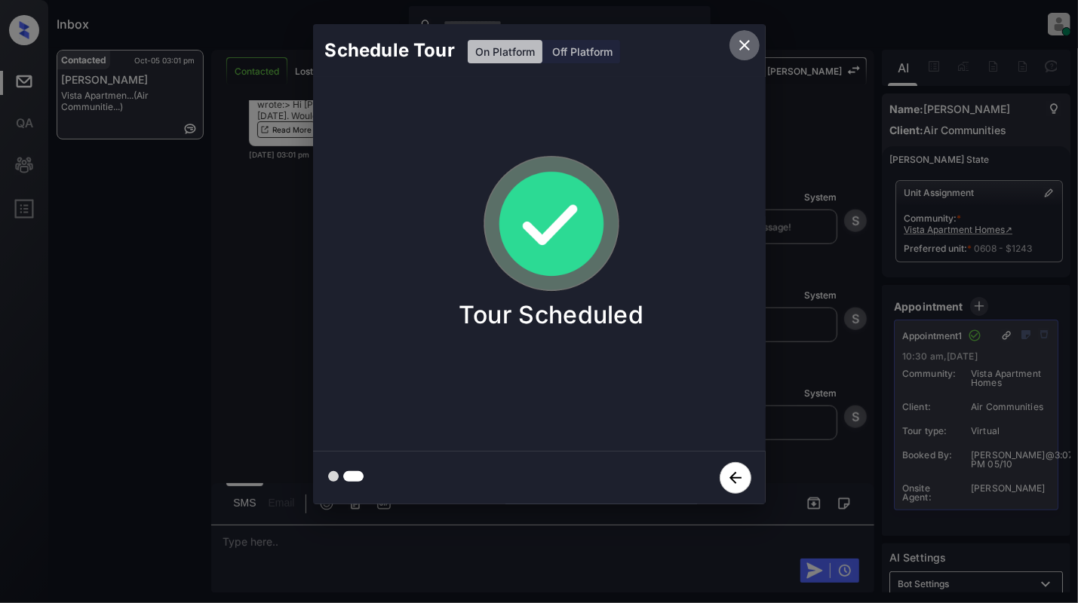
click at [743, 46] on icon "close" at bounding box center [744, 45] width 11 height 11
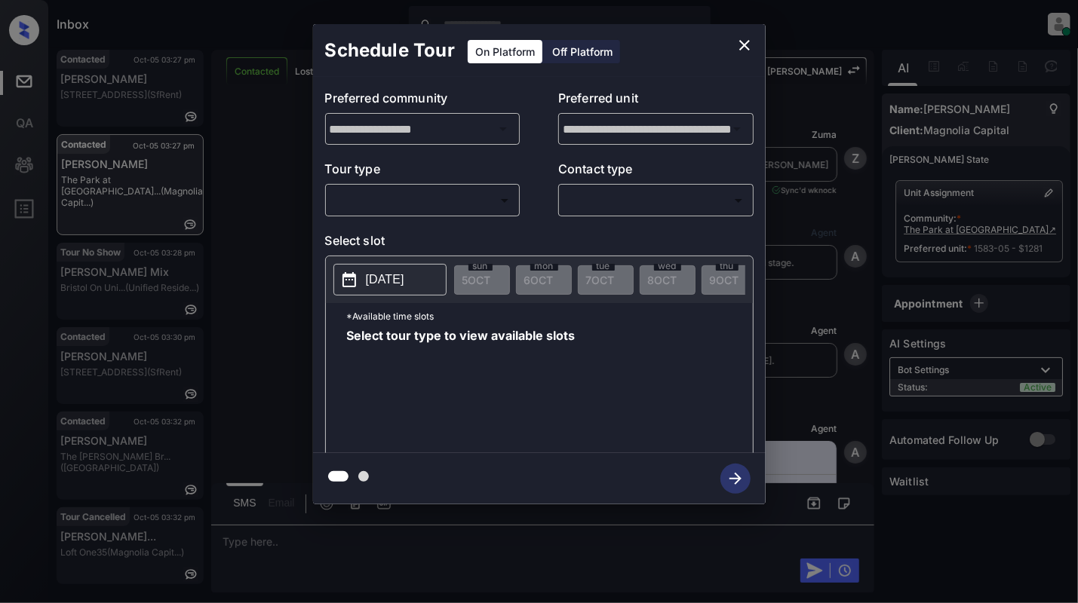
scroll to position [508, 0]
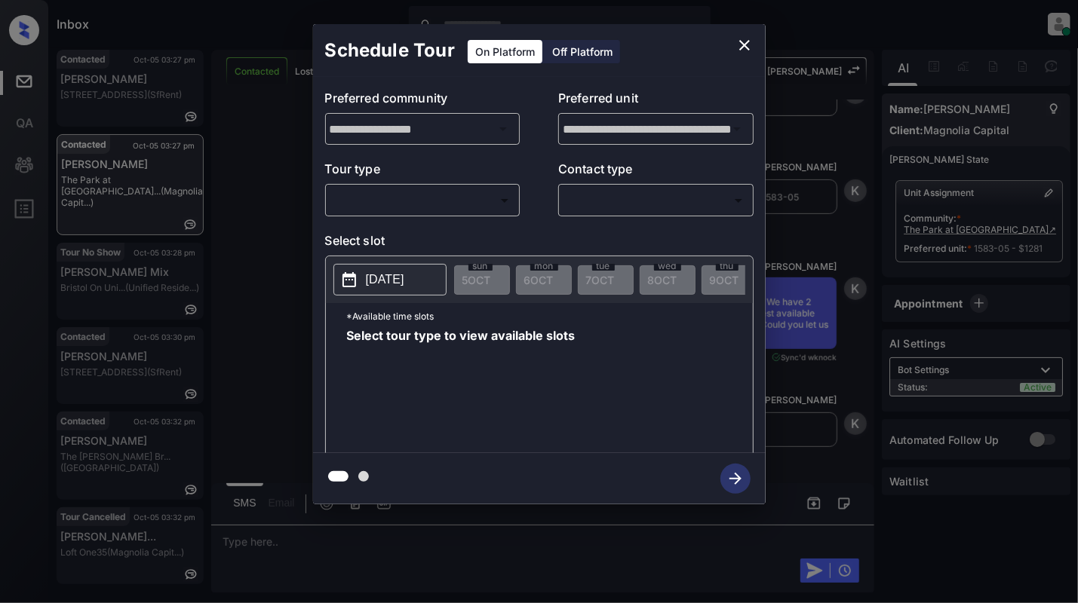
click at [432, 212] on body "Inbox [PERSON_NAME] Online Set yourself offline Set yourself on break Profile S…" at bounding box center [539, 301] width 1078 height 603
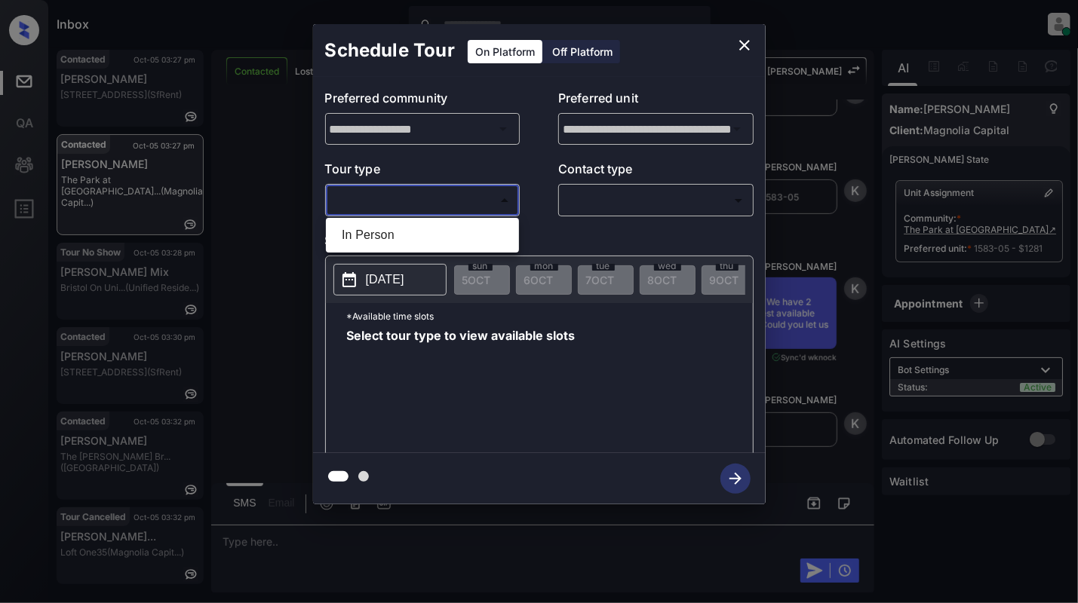
click at [739, 46] on div at bounding box center [539, 301] width 1078 height 603
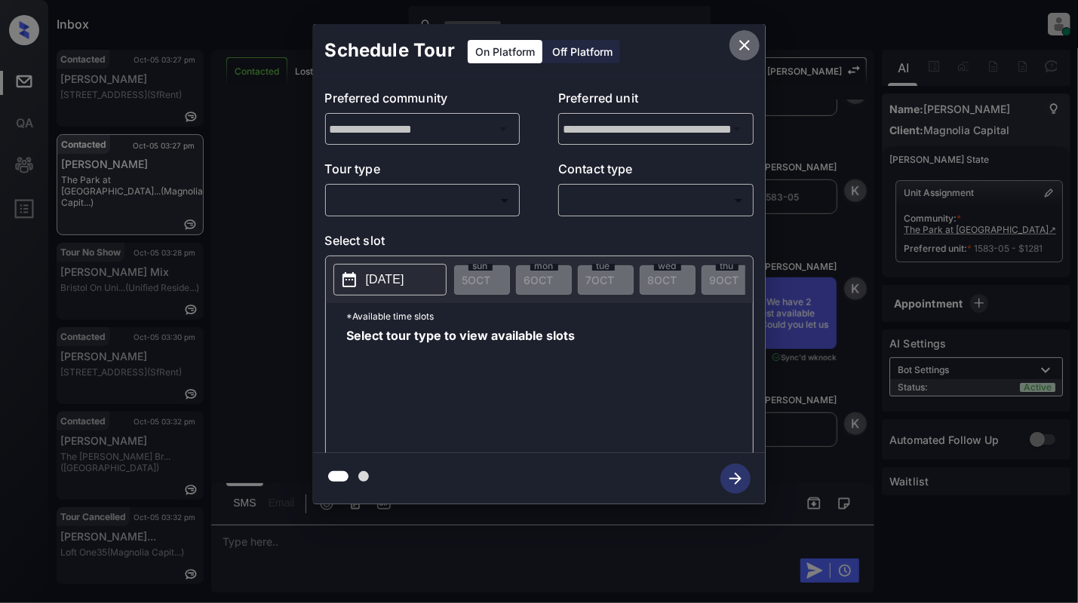
click at [747, 45] on icon "close" at bounding box center [744, 45] width 18 height 18
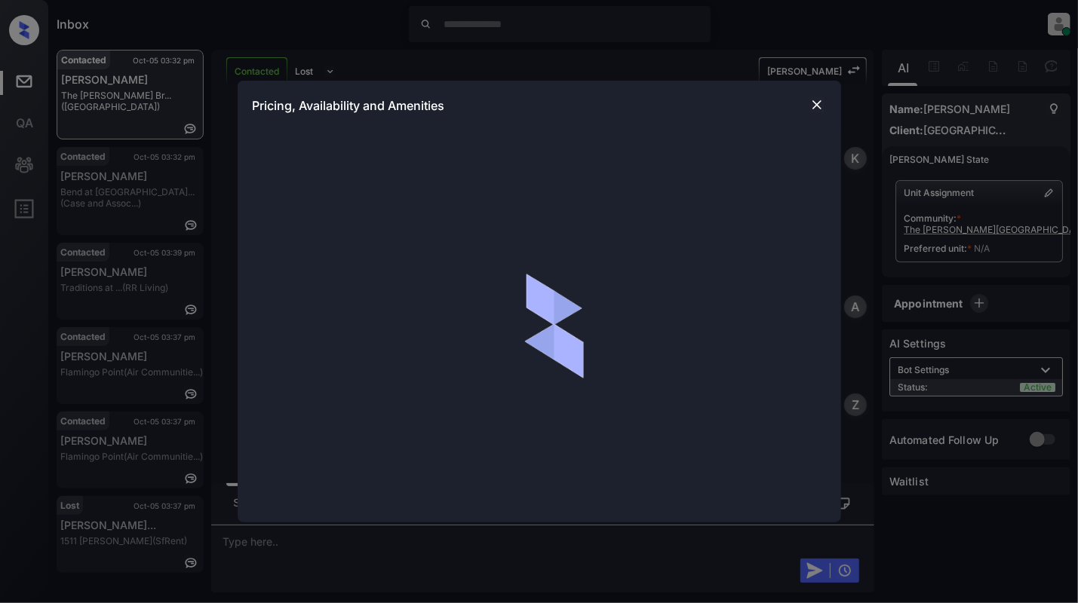
scroll to position [724, 0]
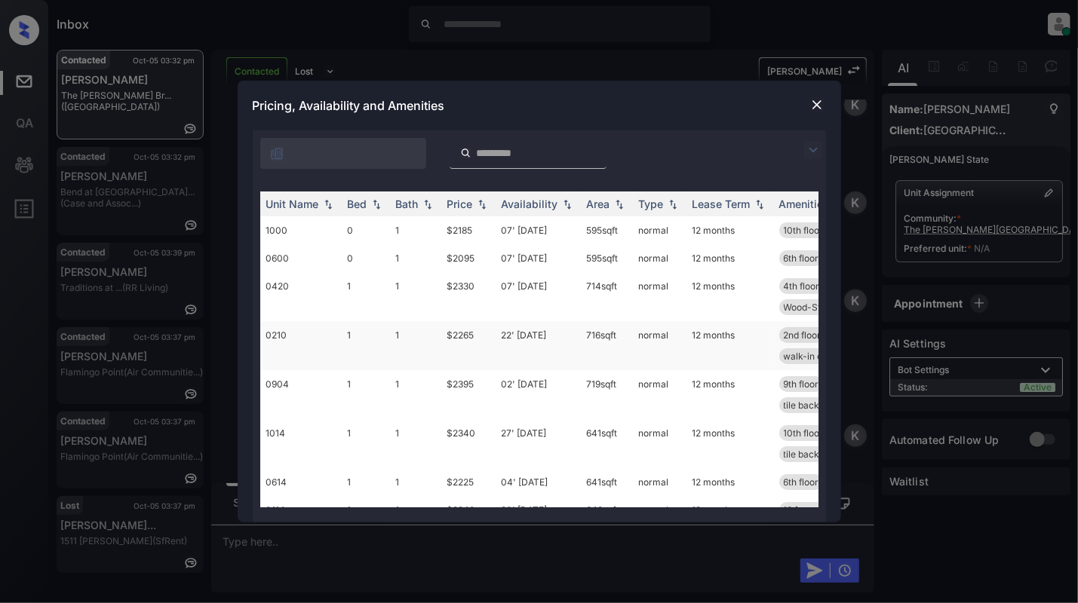
click at [388, 360] on td "1" at bounding box center [366, 345] width 48 height 49
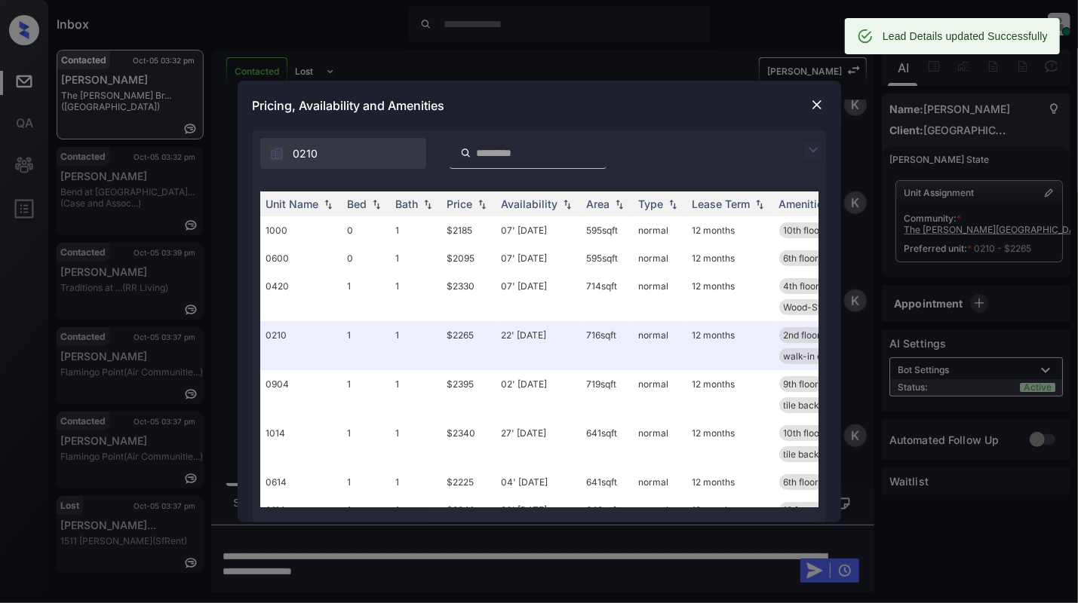
click at [815, 106] on img at bounding box center [816, 104] width 15 height 15
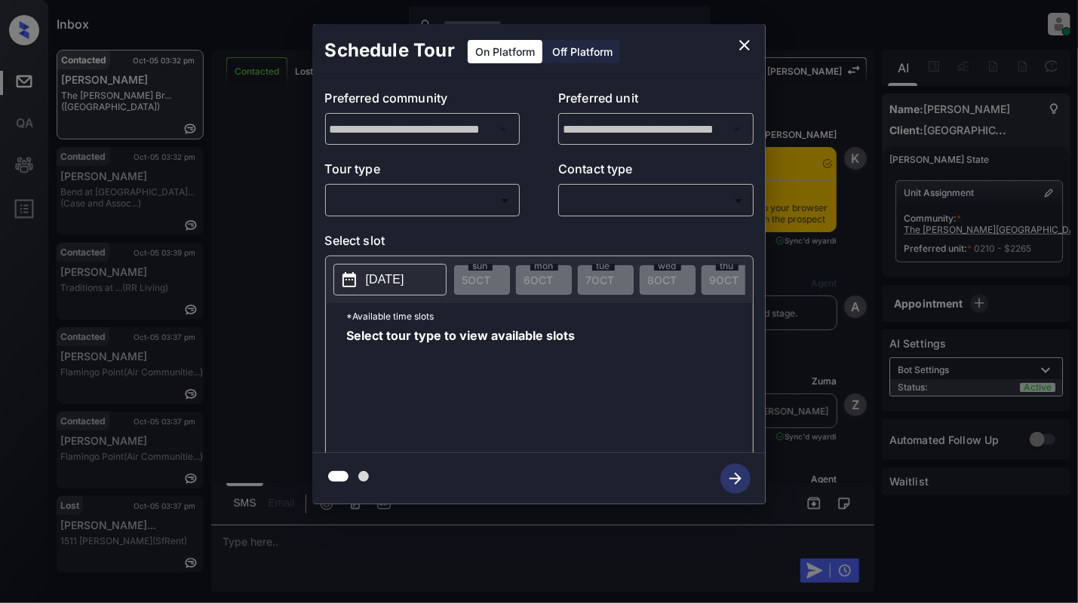
scroll to position [3136, 0]
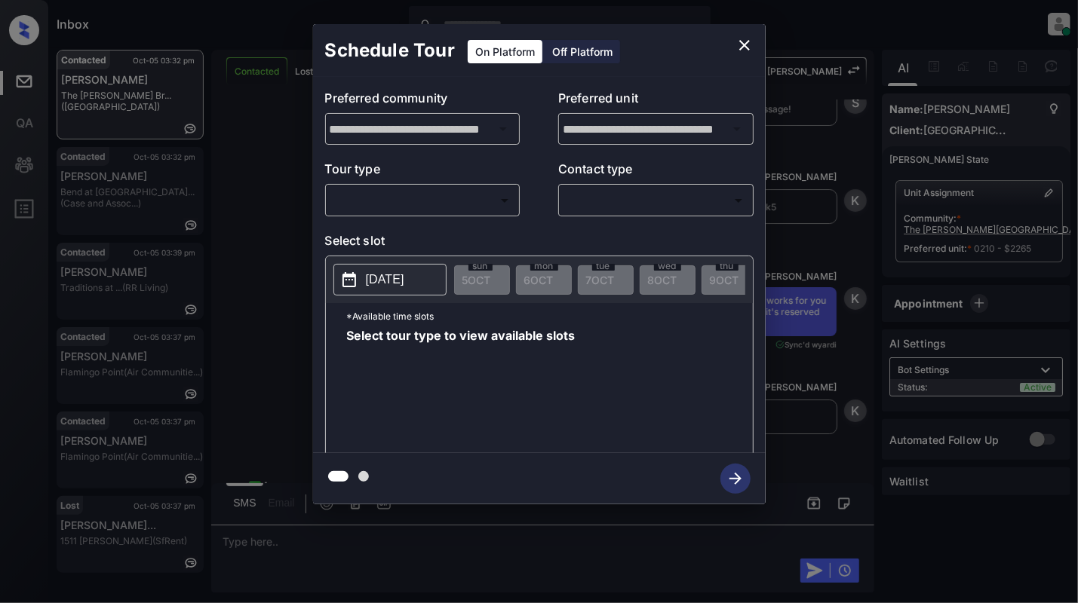
click at [390, 192] on body "Inbox [PERSON_NAME] Online Set yourself offline Set yourself on break Profile S…" at bounding box center [539, 301] width 1078 height 603
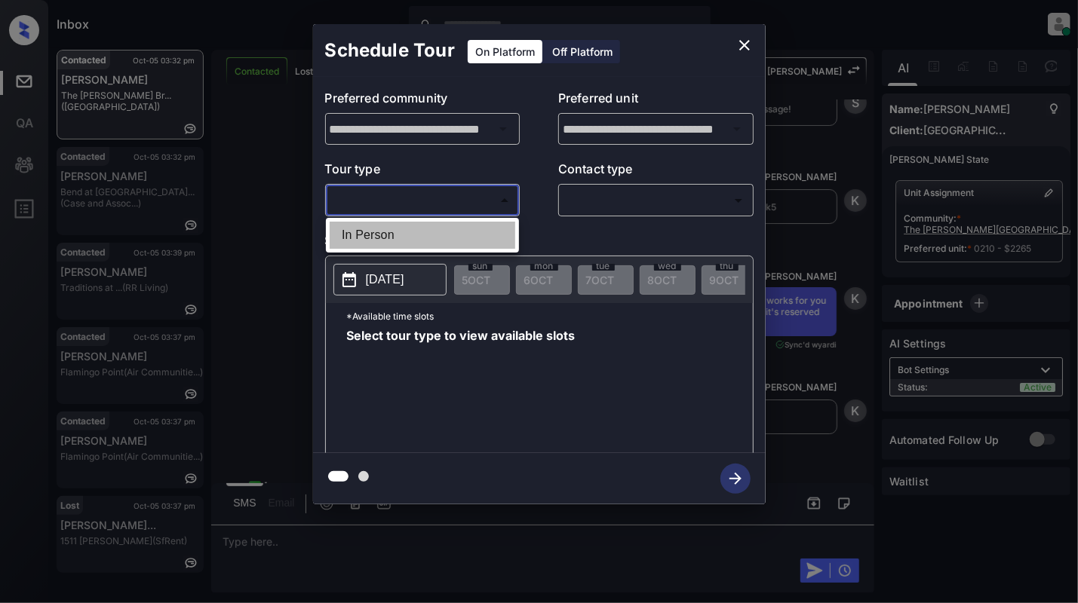
click at [379, 233] on li "In Person" at bounding box center [423, 235] width 186 height 27
type input "********"
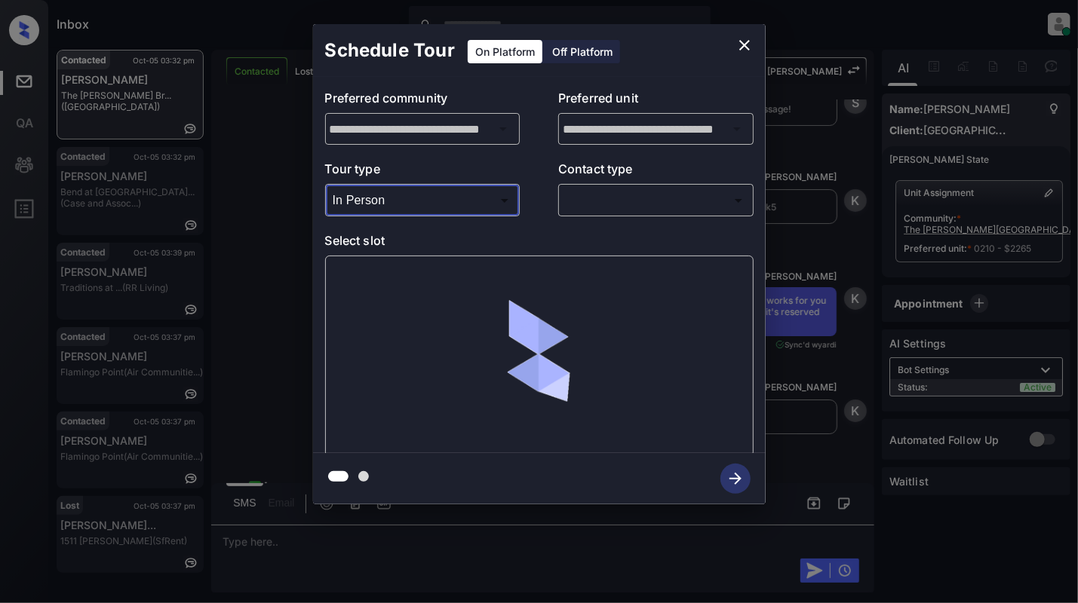
click at [619, 199] on body "Inbox [PERSON_NAME] Online Set yourself offline Set yourself on break Profile S…" at bounding box center [539, 301] width 1078 height 603
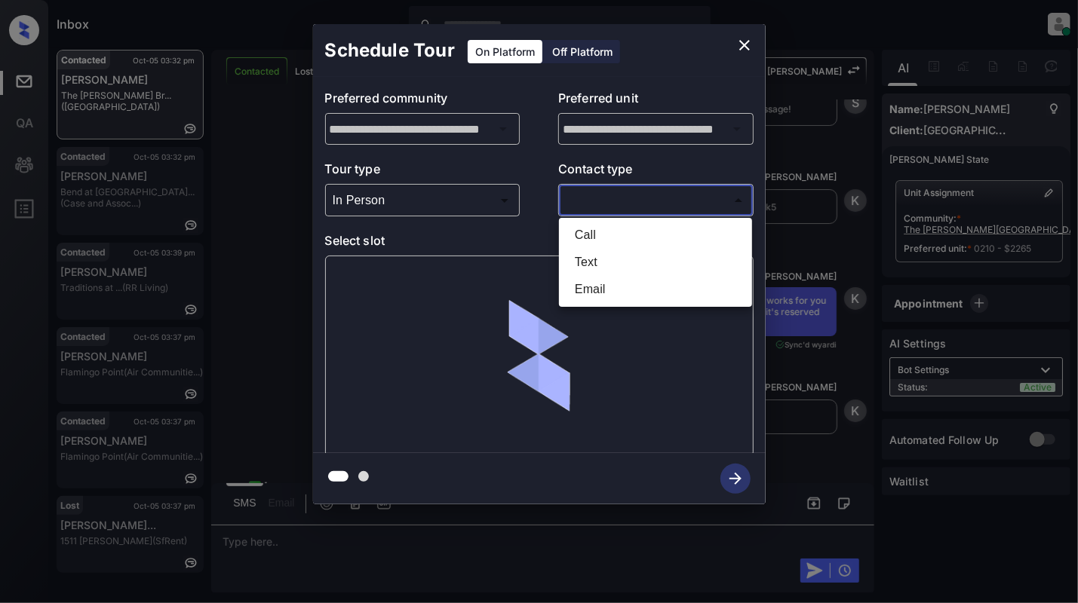
click at [605, 261] on li "Text" at bounding box center [656, 262] width 186 height 27
type input "****"
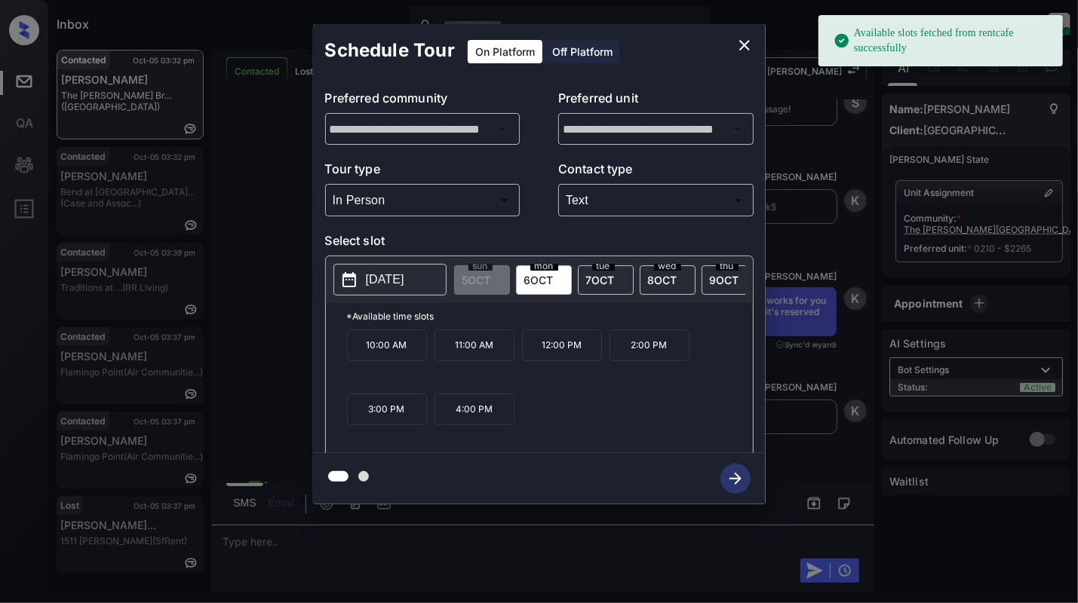
click at [380, 281] on p "[DATE]" at bounding box center [385, 280] width 38 height 18
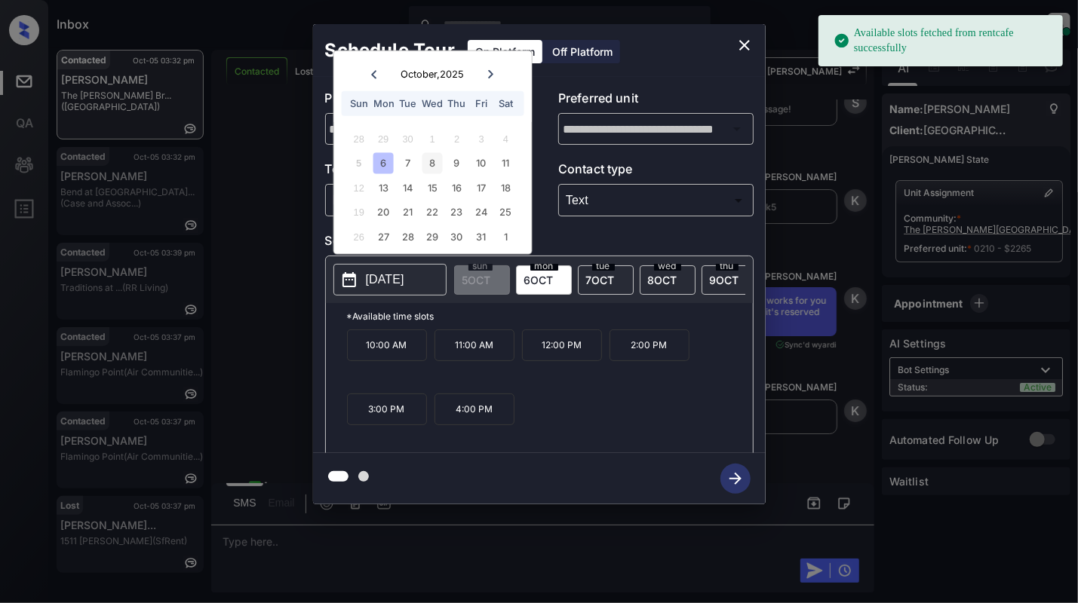
click at [425, 160] on div "8" at bounding box center [432, 163] width 20 height 20
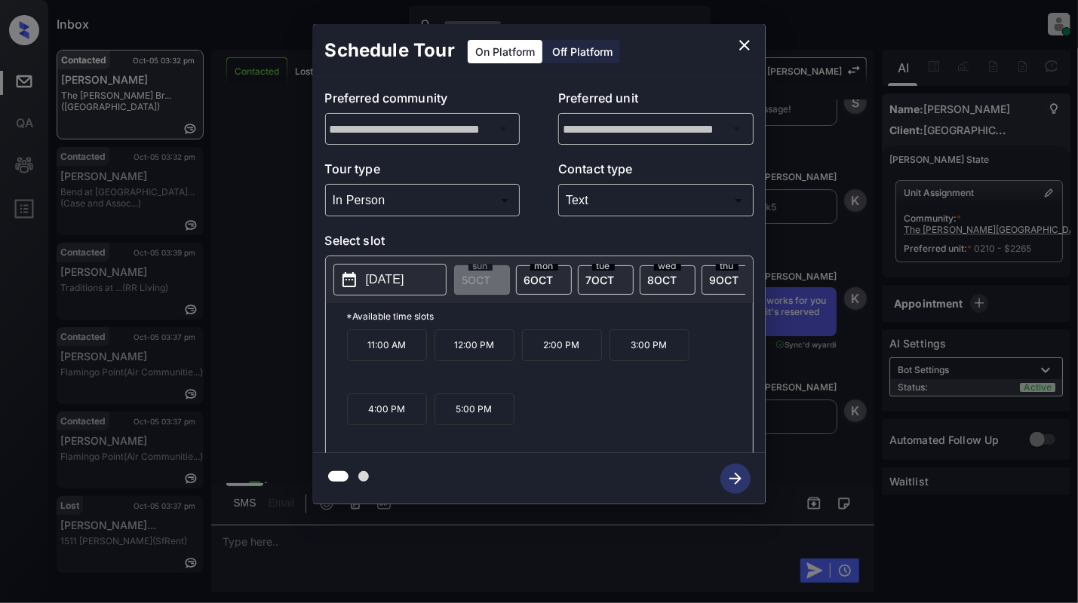
click at [376, 361] on p "11:00 AM" at bounding box center [387, 346] width 80 height 32
click at [728, 477] on icon "button" at bounding box center [735, 479] width 30 height 30
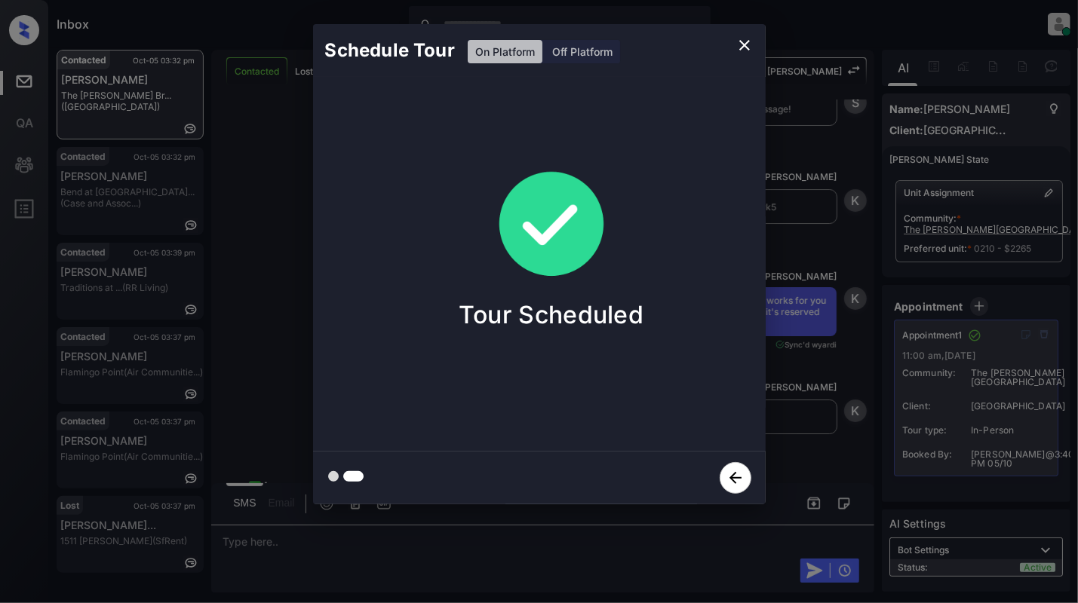
click at [744, 40] on icon "close" at bounding box center [744, 45] width 18 height 18
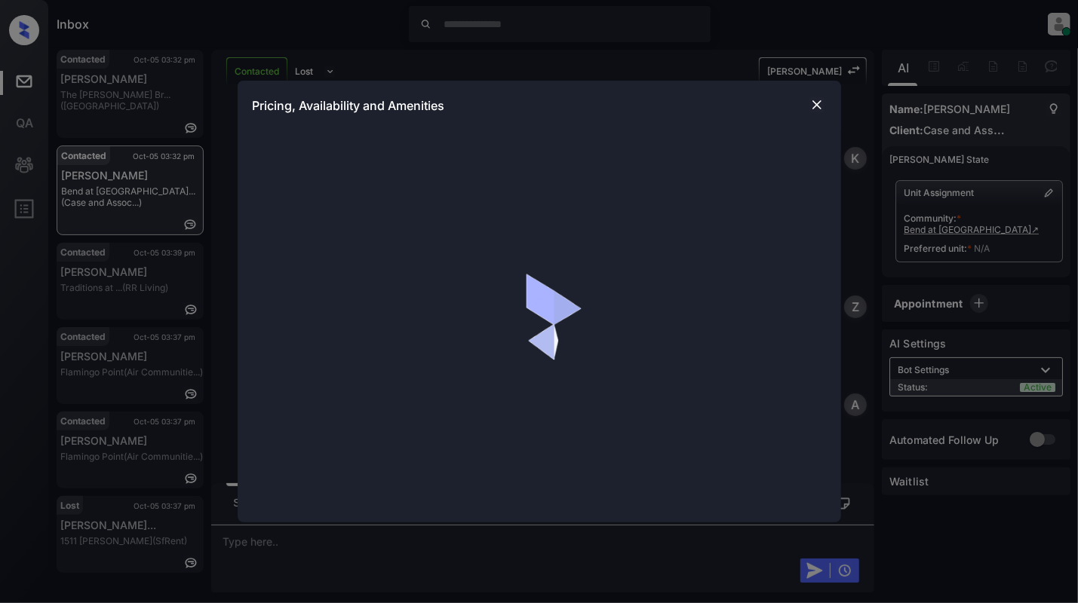
scroll to position [1160, 0]
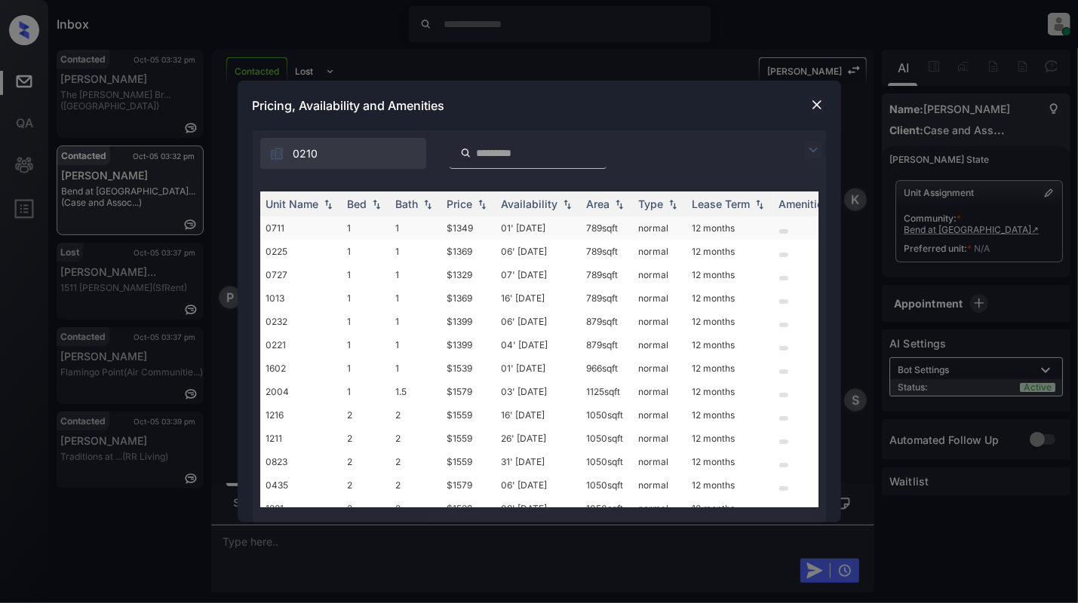
click at [366, 225] on td "1" at bounding box center [366, 227] width 48 height 23
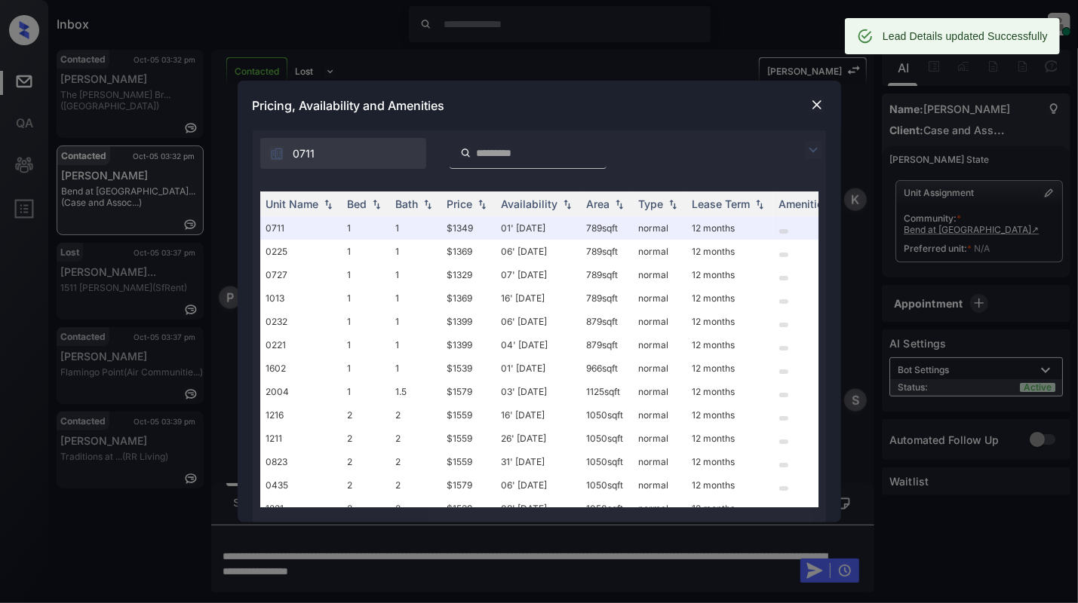
click at [810, 109] on img at bounding box center [816, 104] width 15 height 15
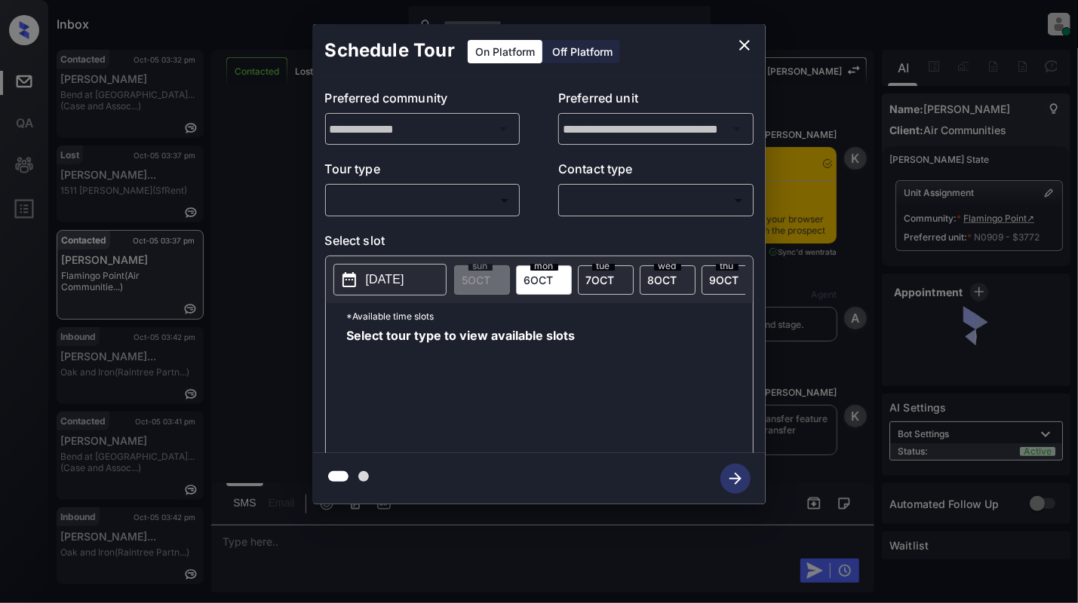
scroll to position [1617, 0]
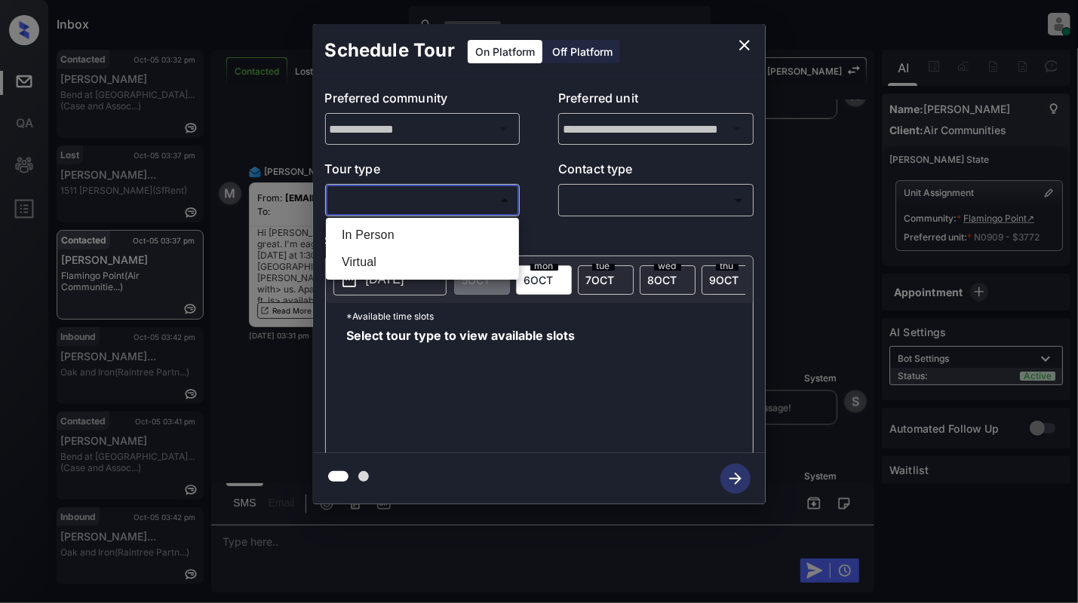
click at [391, 205] on body "Inbox Cynthia Montañez Online Set yourself offline Set yourself on break Profil…" at bounding box center [539, 301] width 1078 height 603
click at [381, 238] on li "In Person" at bounding box center [423, 235] width 186 height 27
type input "********"
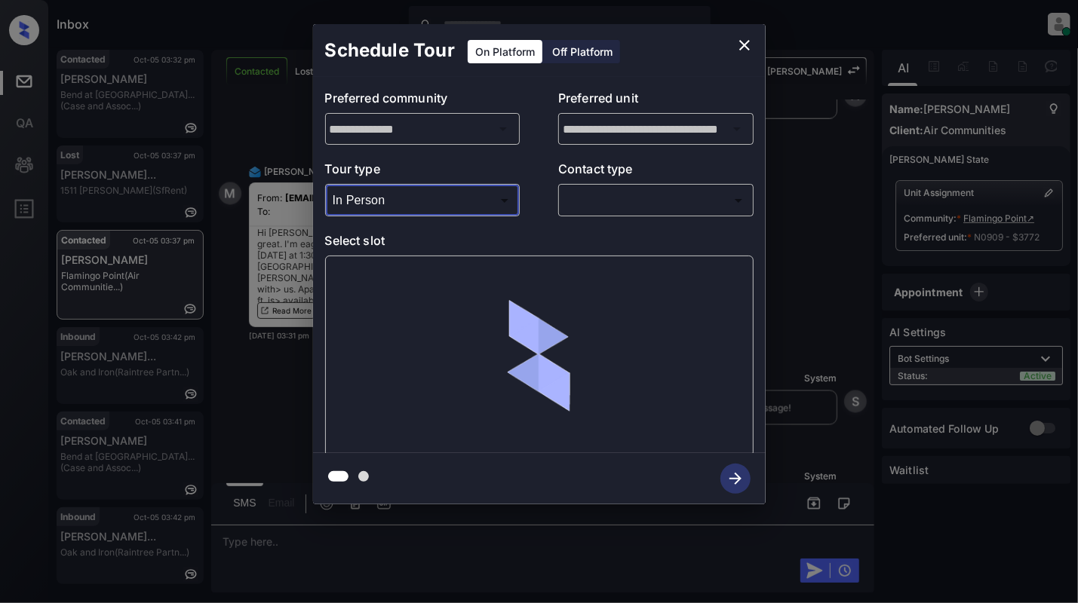
click at [661, 189] on body "Inbox Cynthia Montañez Online Set yourself offline Set yourself on break Profil…" at bounding box center [539, 301] width 1078 height 603
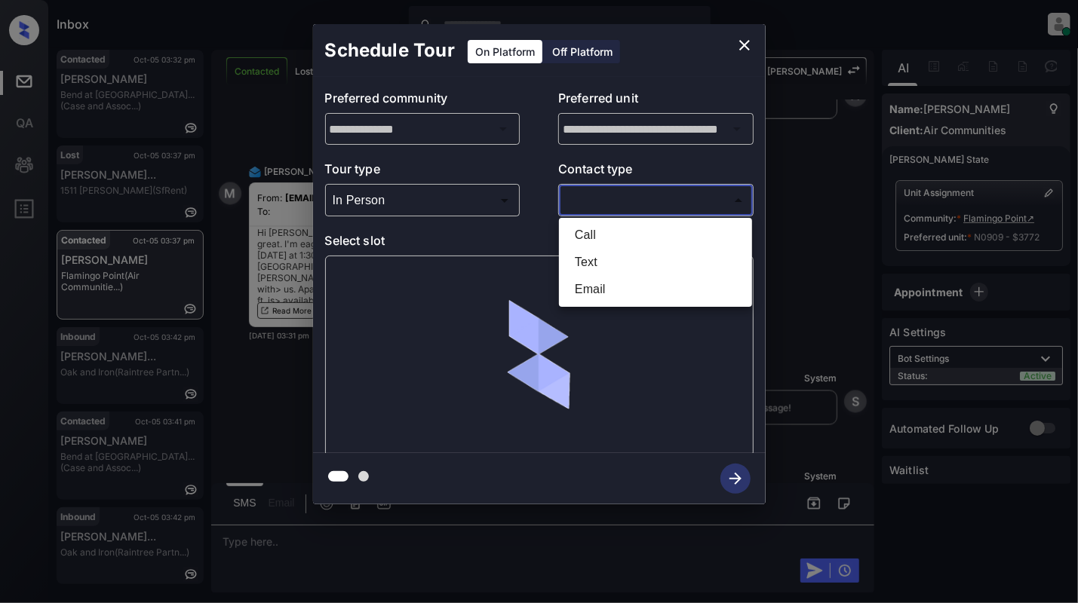
click at [602, 267] on li "Text" at bounding box center [656, 262] width 186 height 27
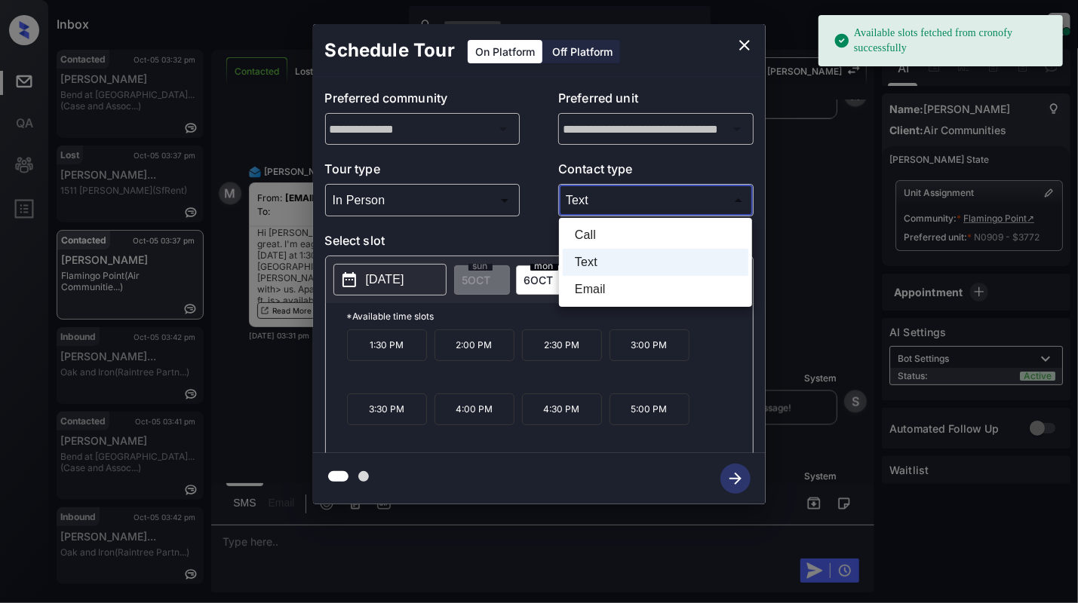
click at [631, 210] on body "Available slots fetched from cronofy successfully Inbox Cynthia Montañez Online…" at bounding box center [539, 301] width 1078 height 603
click at [596, 285] on li "Email" at bounding box center [656, 289] width 186 height 27
type input "*****"
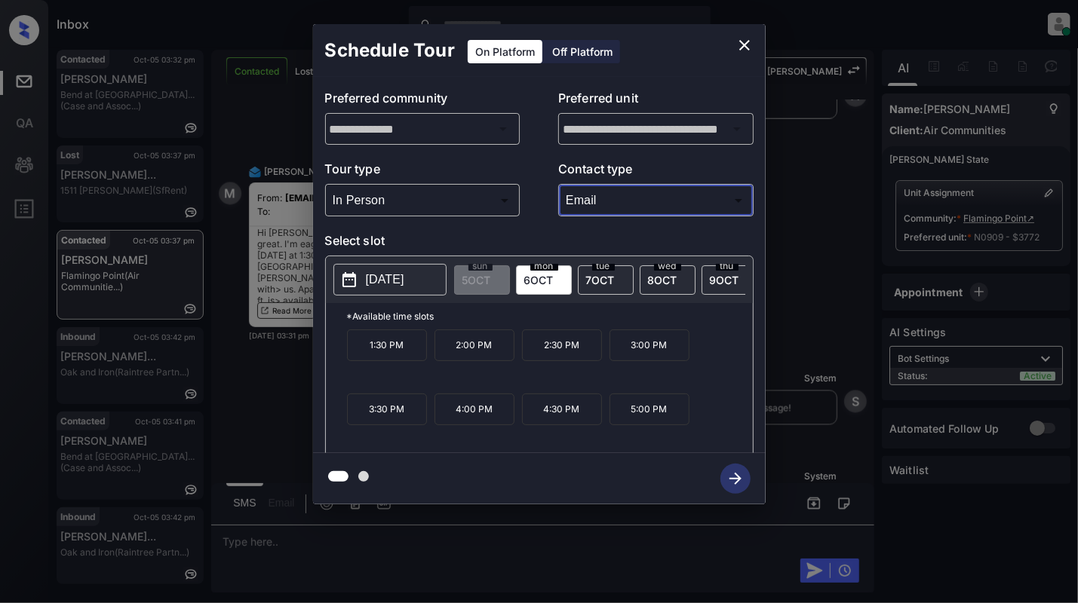
click at [389, 351] on p "1:30 PM" at bounding box center [387, 346] width 80 height 32
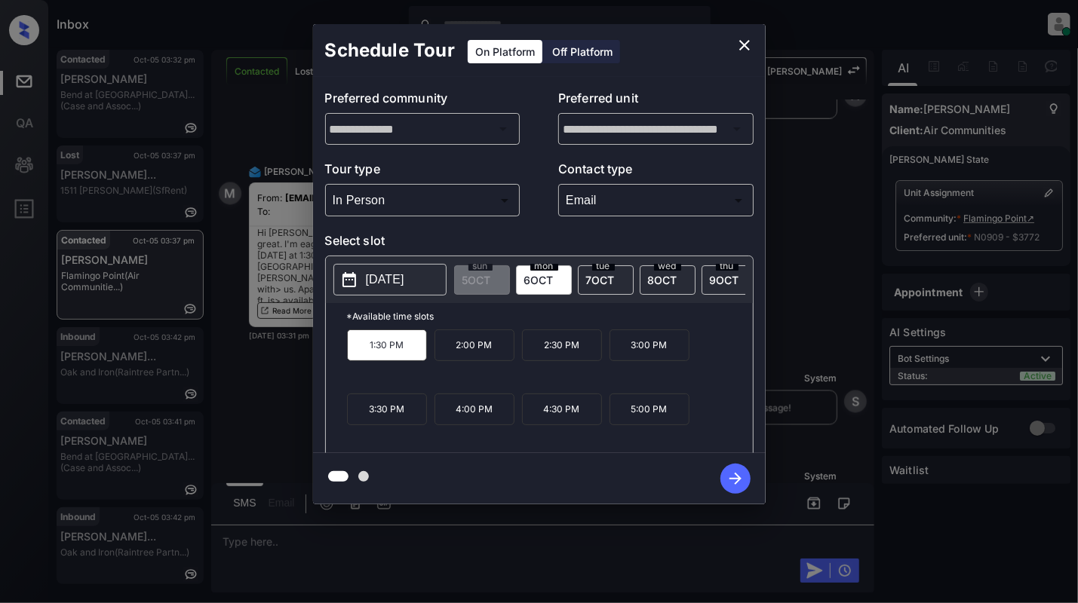
click at [740, 487] on icon "button" at bounding box center [735, 479] width 30 height 30
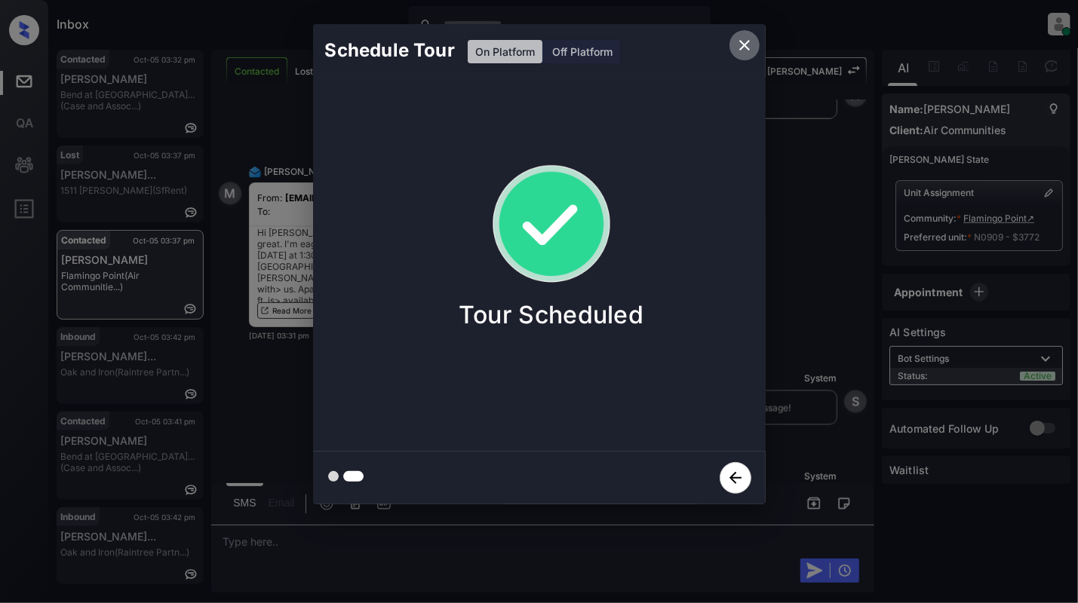
click at [741, 43] on icon "close" at bounding box center [744, 45] width 11 height 11
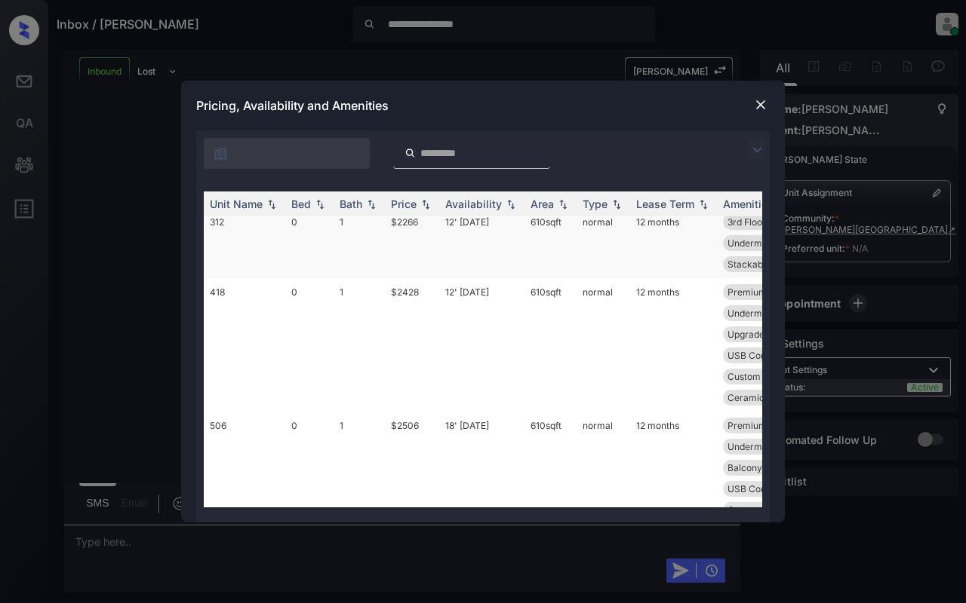
scroll to position [201, 0]
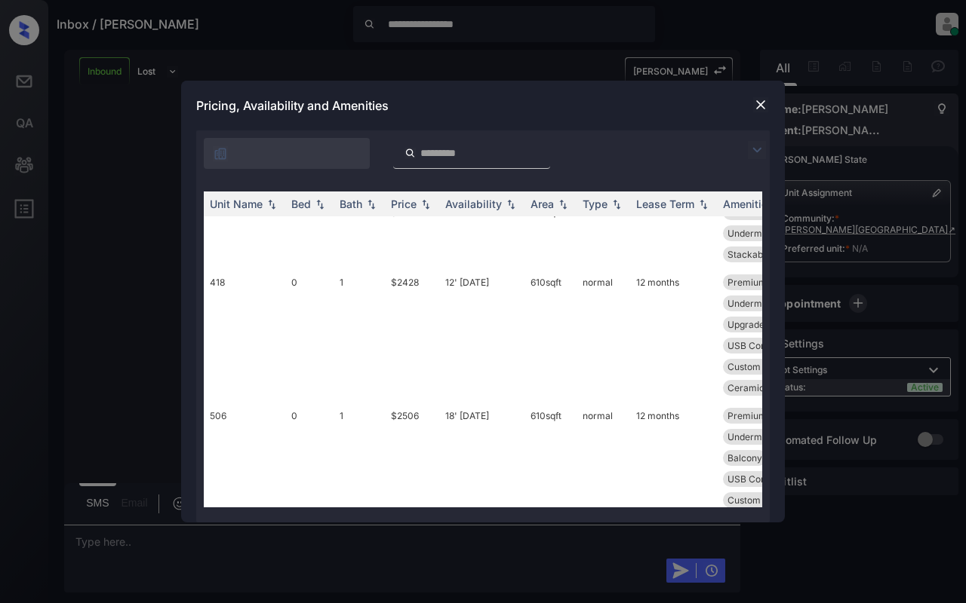
click at [760, 98] on img at bounding box center [760, 104] width 15 height 15
